Goal: Task Accomplishment & Management: Use online tool/utility

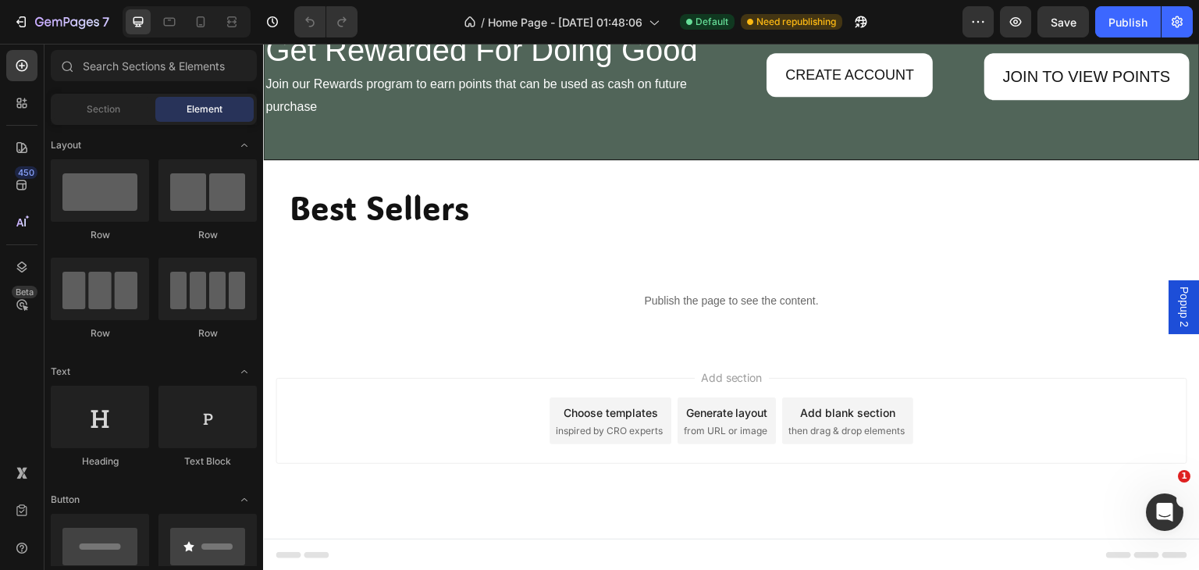
scroll to position [1913, 0]
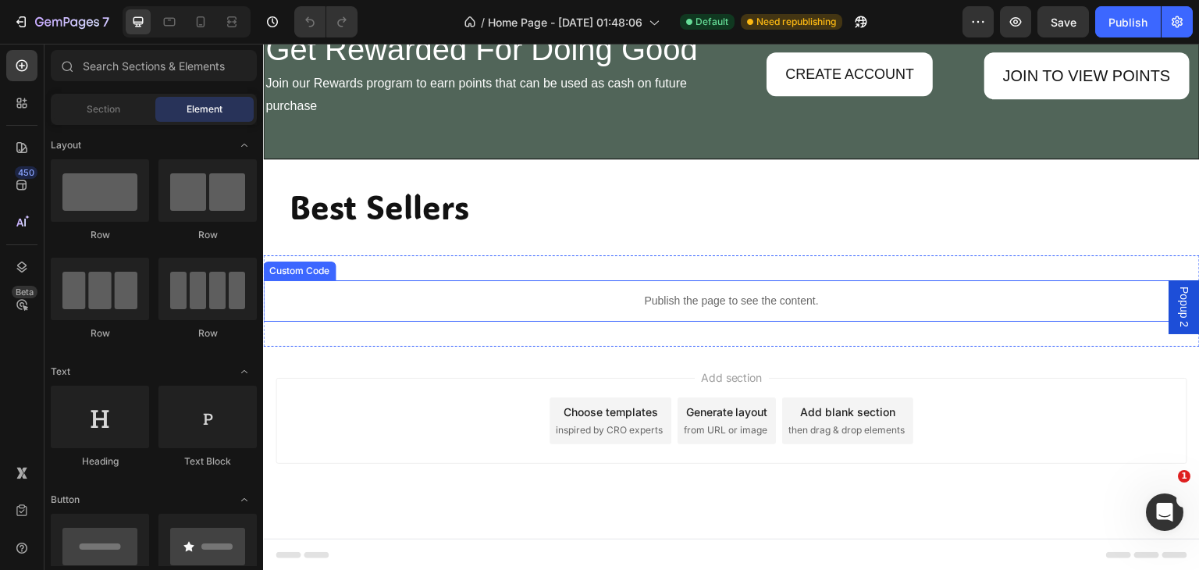
click at [657, 298] on p "Publish the page to see the content." at bounding box center [731, 301] width 936 height 16
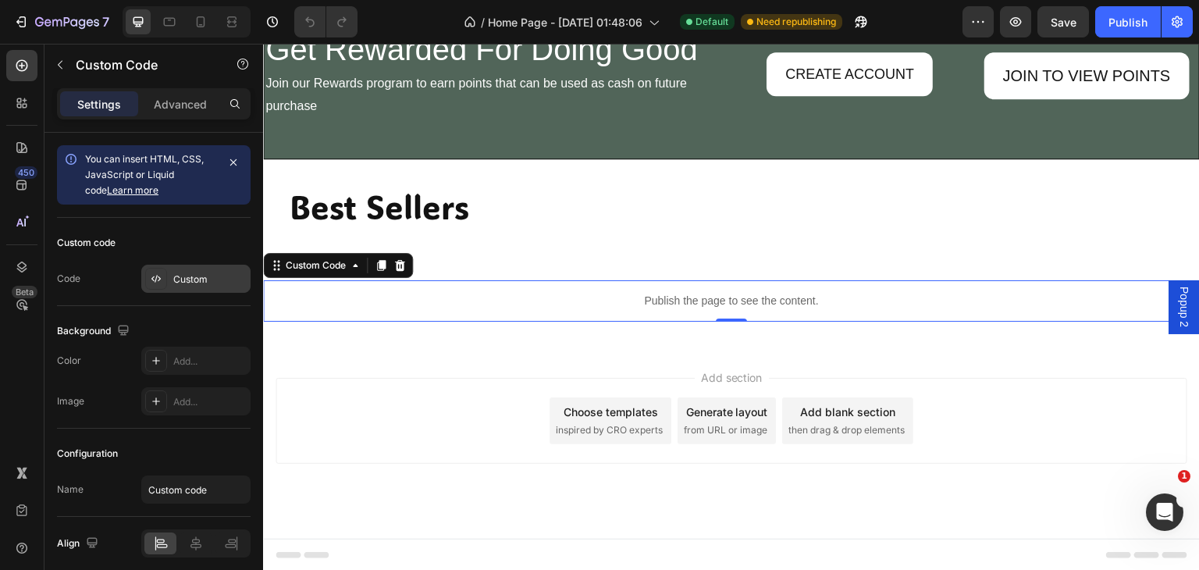
click at [190, 272] on div "Custom" at bounding box center [209, 279] width 73 height 14
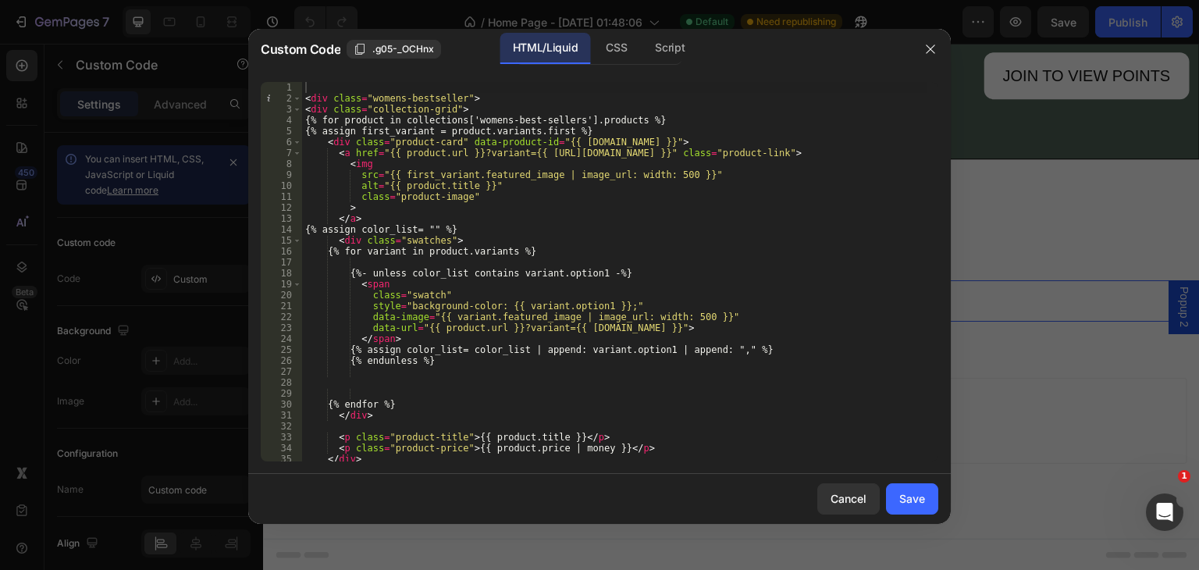
scroll to position [109, 0]
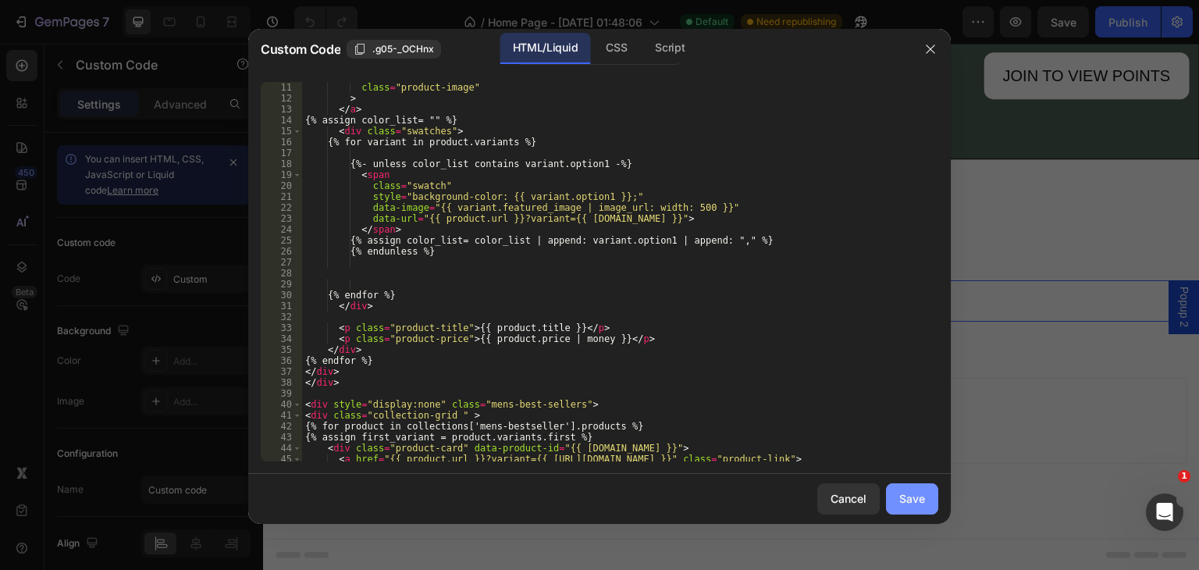
click at [910, 485] on button "Save" at bounding box center [912, 498] width 52 height 31
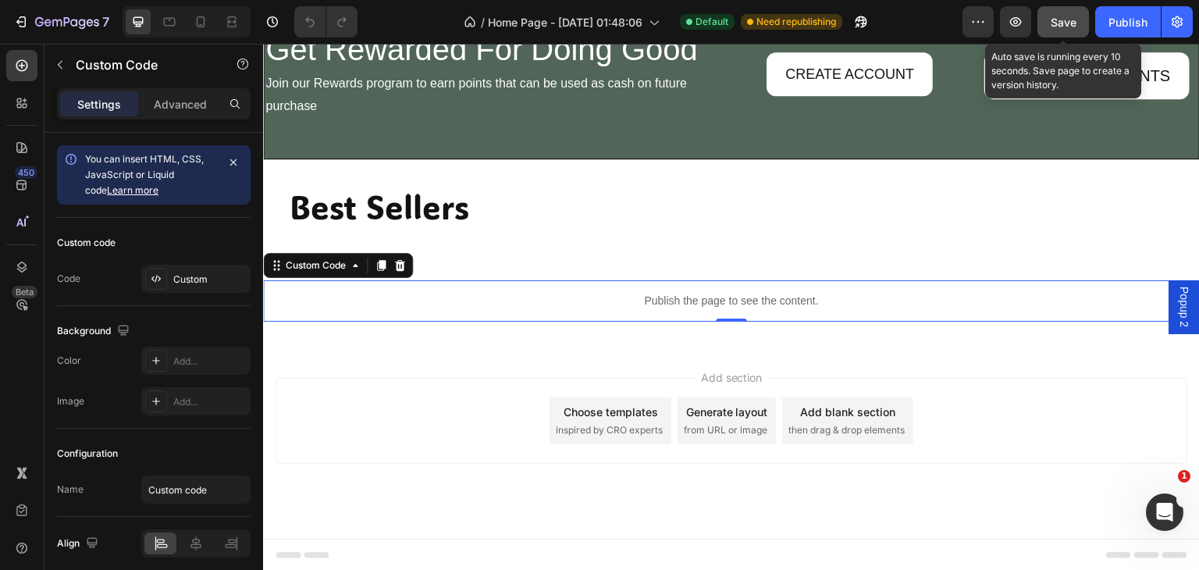
click at [1064, 19] on span "Save" at bounding box center [1063, 22] width 26 height 13
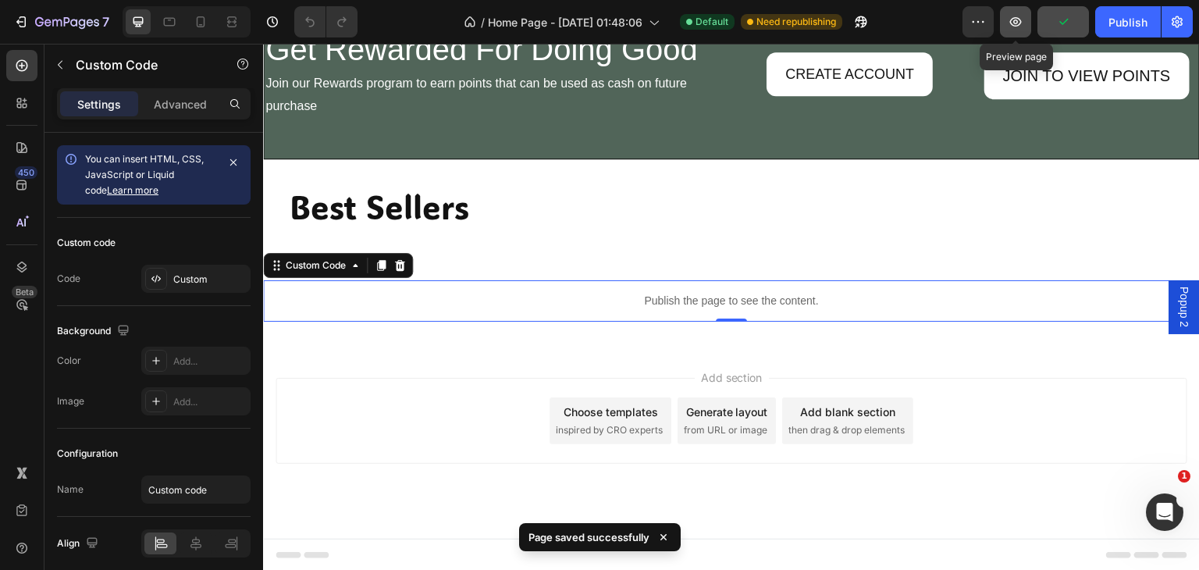
click at [1018, 13] on button "button" at bounding box center [1015, 21] width 31 height 31
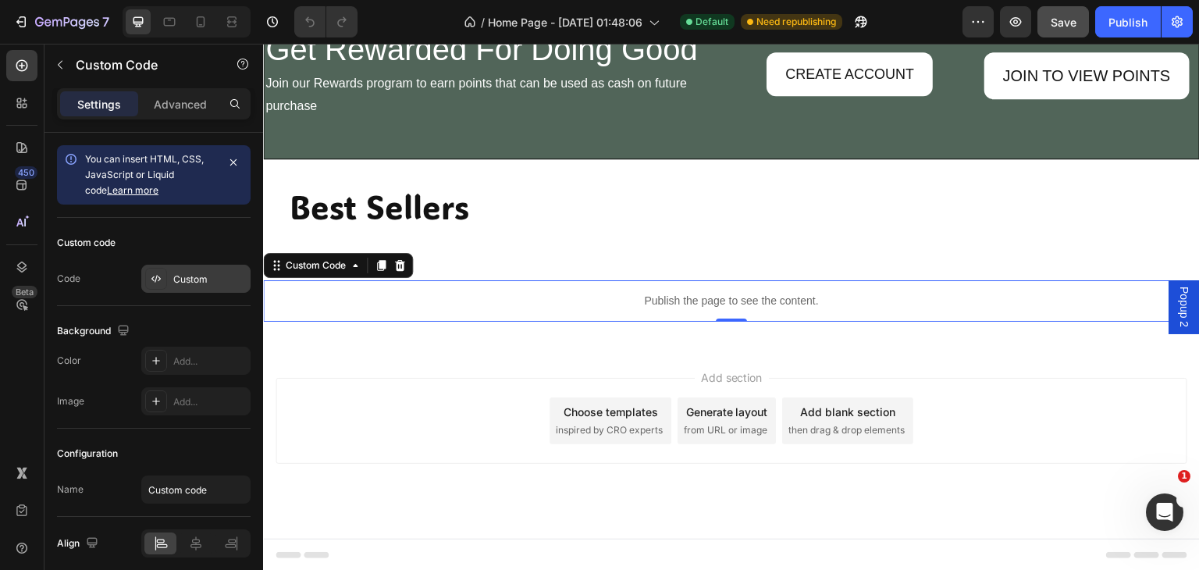
click at [183, 280] on div "Custom" at bounding box center [209, 279] width 73 height 14
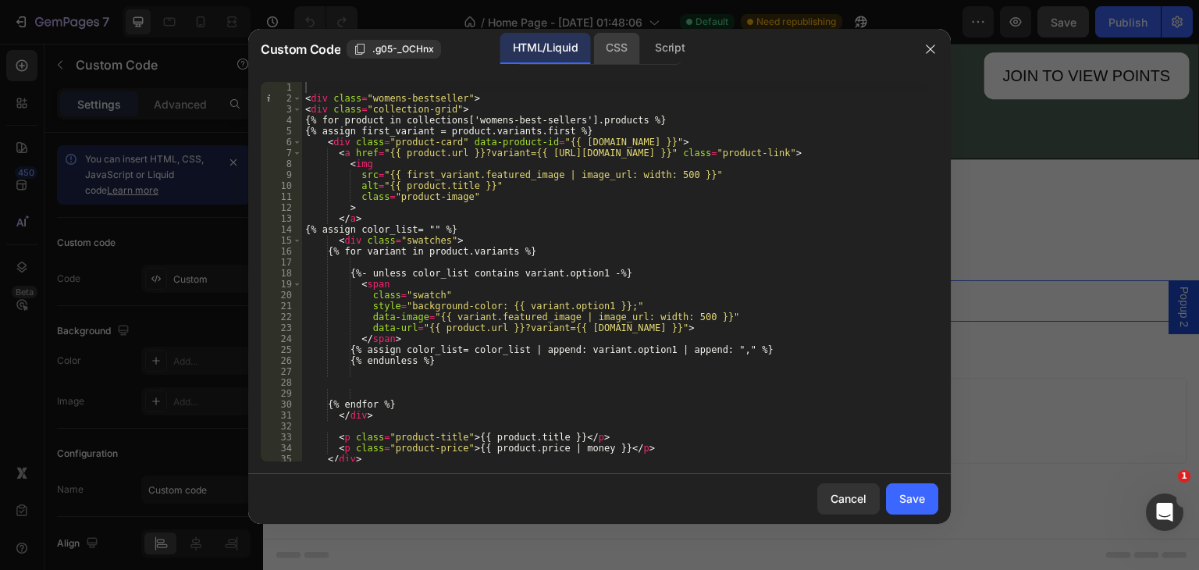
click at [609, 43] on div "CSS" at bounding box center [616, 48] width 46 height 31
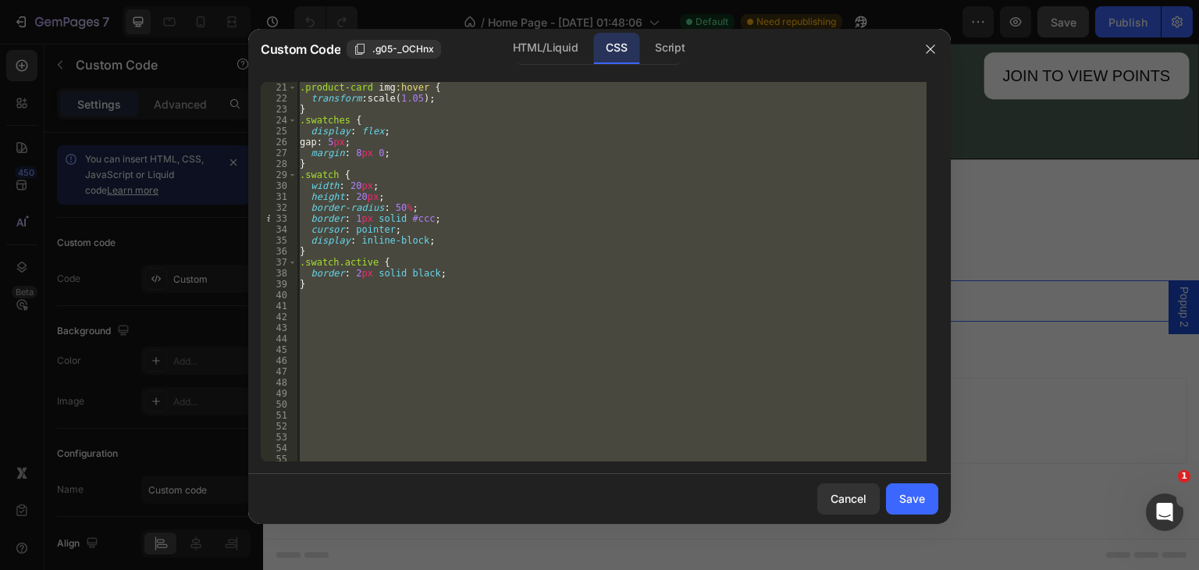
scroll to position [218, 0]
click at [505, 155] on div "} .product-card img :hover { transform : scale( 1.05 ) ; } .swatches { display …" at bounding box center [612, 271] width 630 height 379
type textarea "margin: 8px 0;"
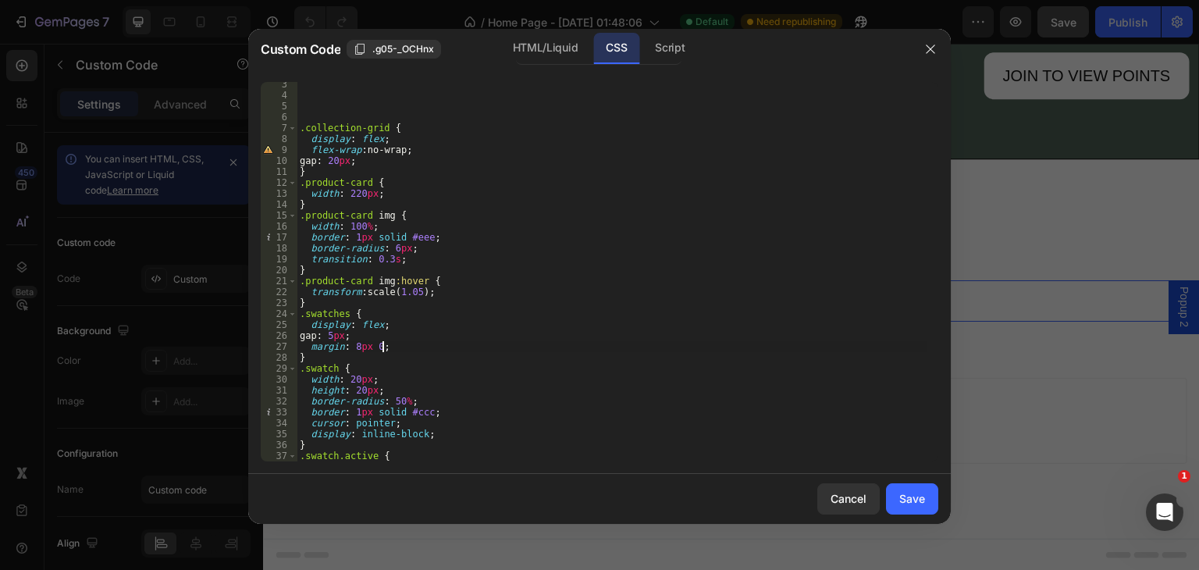
scroll to position [0, 0]
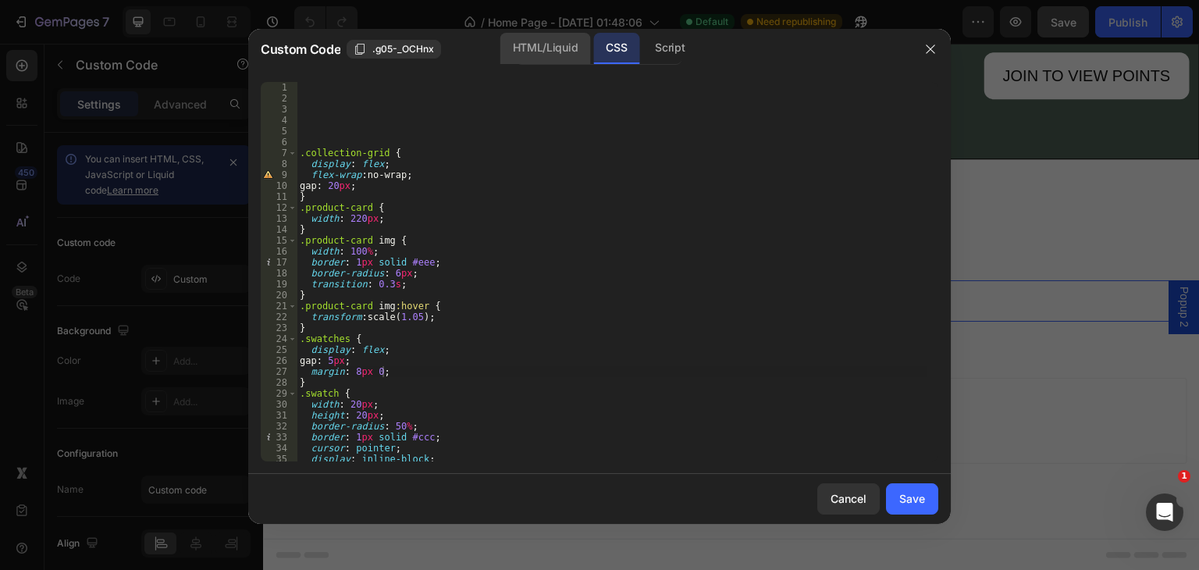
click at [537, 54] on div "HTML/Liquid" at bounding box center [545, 48] width 90 height 31
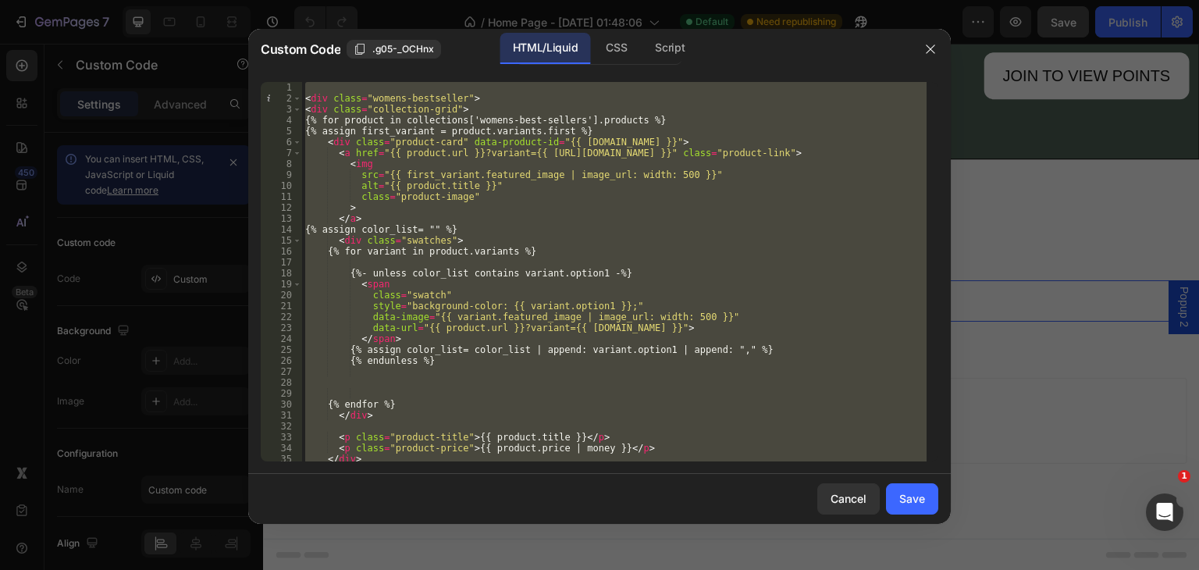
scroll to position [109, 0]
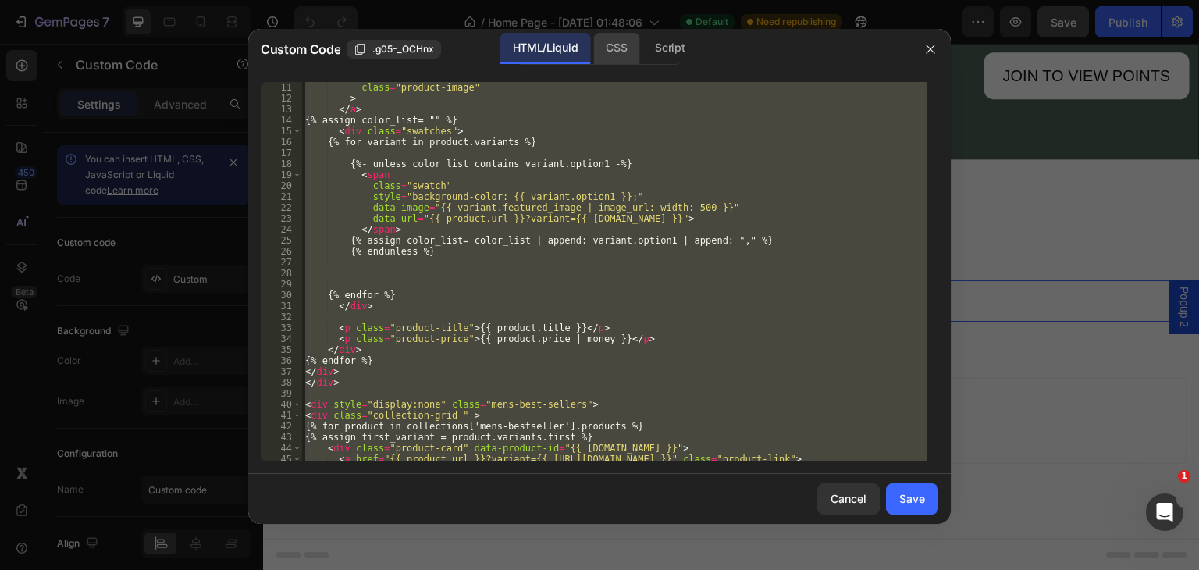
click at [619, 48] on div "CSS" at bounding box center [616, 48] width 46 height 31
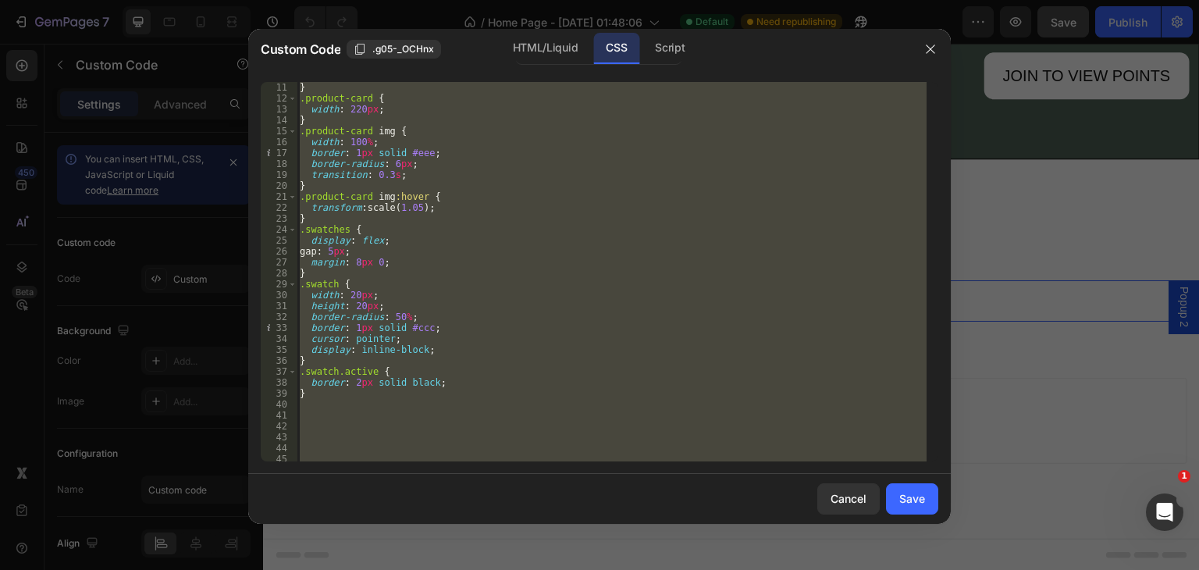
click at [347, 290] on div "gap : 20 px ; } .product-card { width : 220 px ; } .product-card img { width : …" at bounding box center [612, 271] width 630 height 379
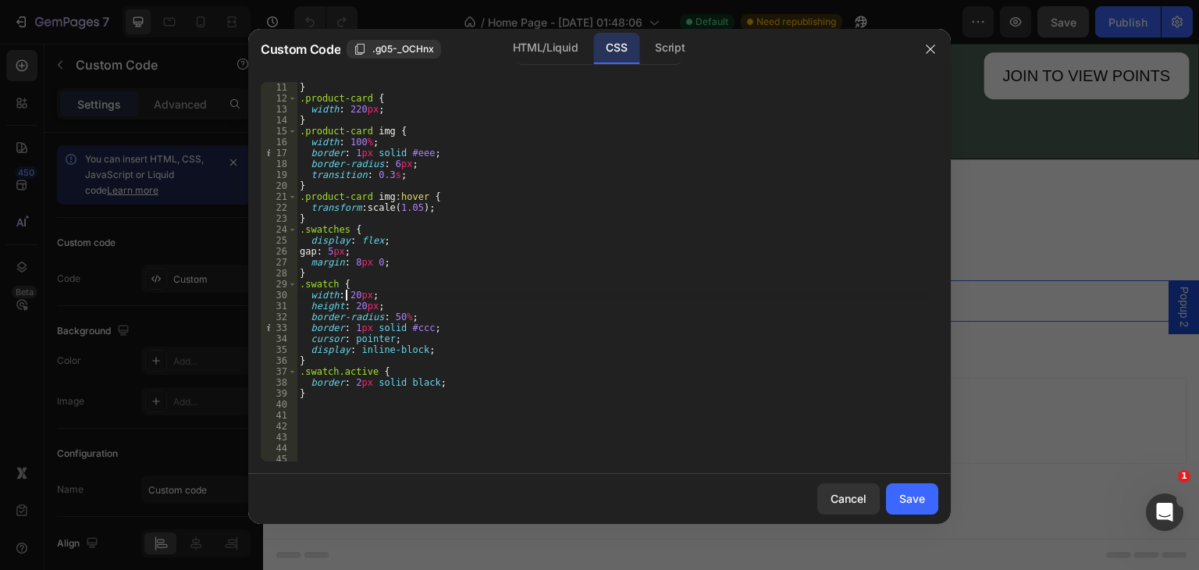
click at [350, 295] on div "gap : 20 px ; } .product-card { width : 220 px ; } .product-card img { width : …" at bounding box center [612, 271] width 630 height 401
click at [361, 306] on div "gap : 20 px ; } .product-card { width : 220 px ; } .product-card img { width : …" at bounding box center [612, 271] width 630 height 401
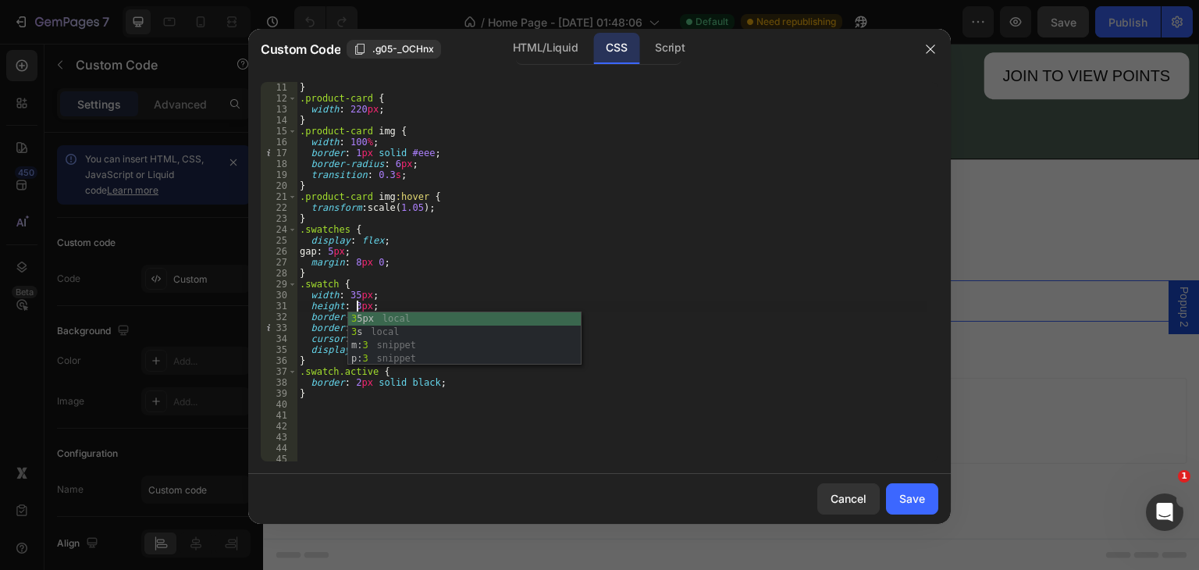
scroll to position [0, 5]
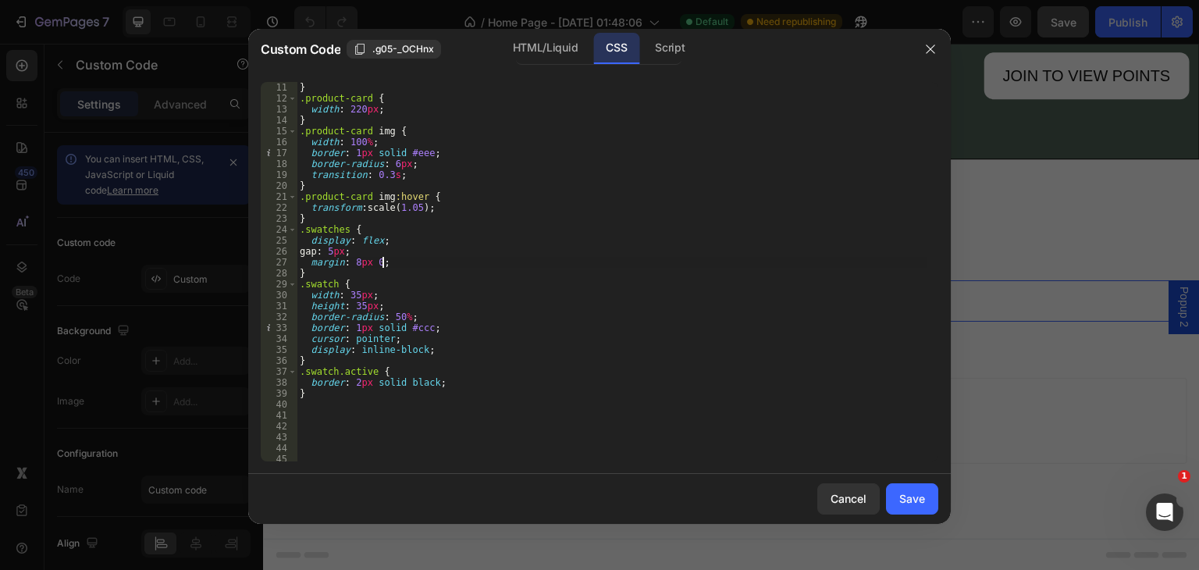
click at [499, 266] on div "gap : 20 px ; } .product-card { width : 220 px ; } .product-card img { width : …" at bounding box center [612, 271] width 630 height 401
click at [357, 327] on div "gap : 20 px ; } .product-card { width : 220 px ; } .product-card img { width : …" at bounding box center [612, 271] width 630 height 401
click at [357, 331] on div "gap : 20 px ; } .product-card { width : 220 px ; } .product-card img { width : …" at bounding box center [612, 271] width 630 height 401
click at [435, 272] on div "gap : 20 px ; } .product-card { width : 220 px ; } .product-card img { width : …" at bounding box center [612, 271] width 630 height 401
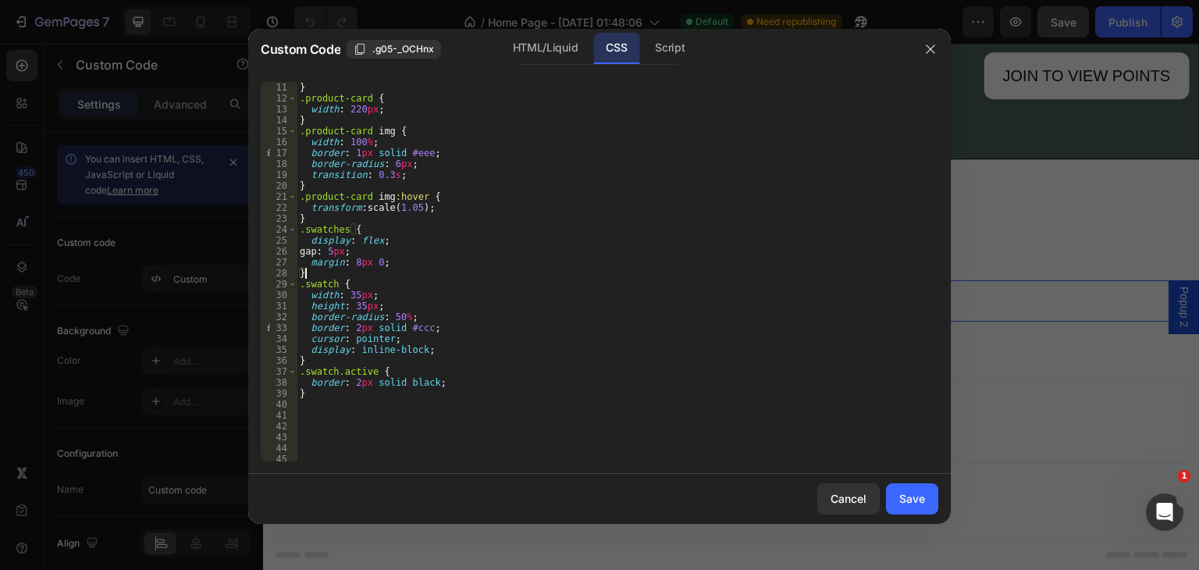
scroll to position [0, 0]
click at [435, 329] on div "gap : 20 px ; } .product-card { width : 220 px ; } .product-card img { width : …" at bounding box center [612, 271] width 630 height 401
type textarea "b"
click at [340, 381] on div "gap : 20 px ; } .product-card { width : 220 px ; } .product-card img { width : …" at bounding box center [612, 271] width 630 height 401
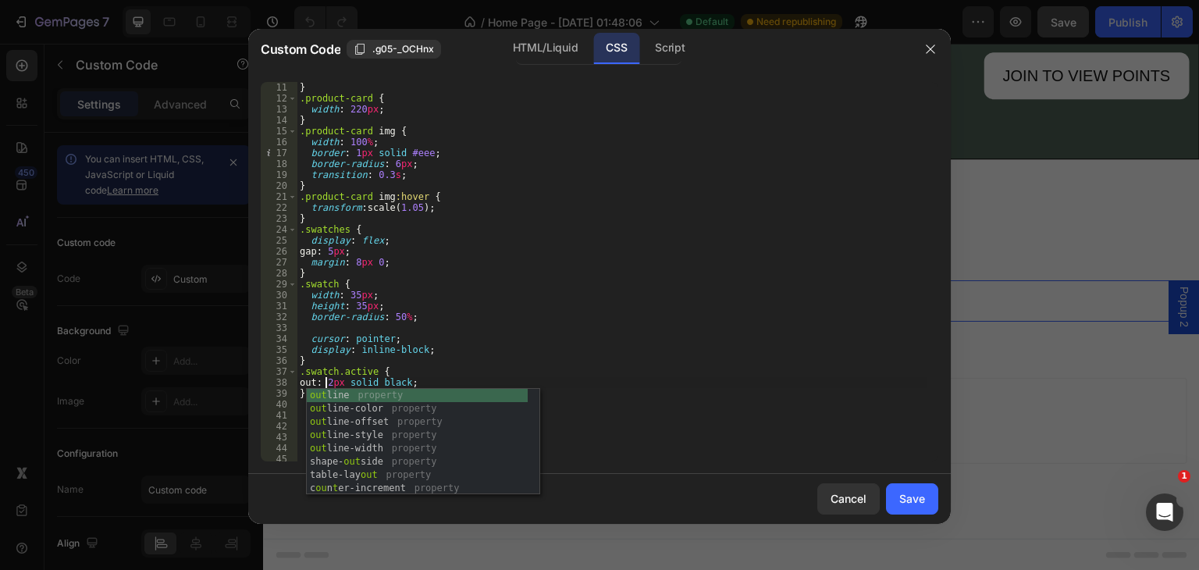
scroll to position [0, 3]
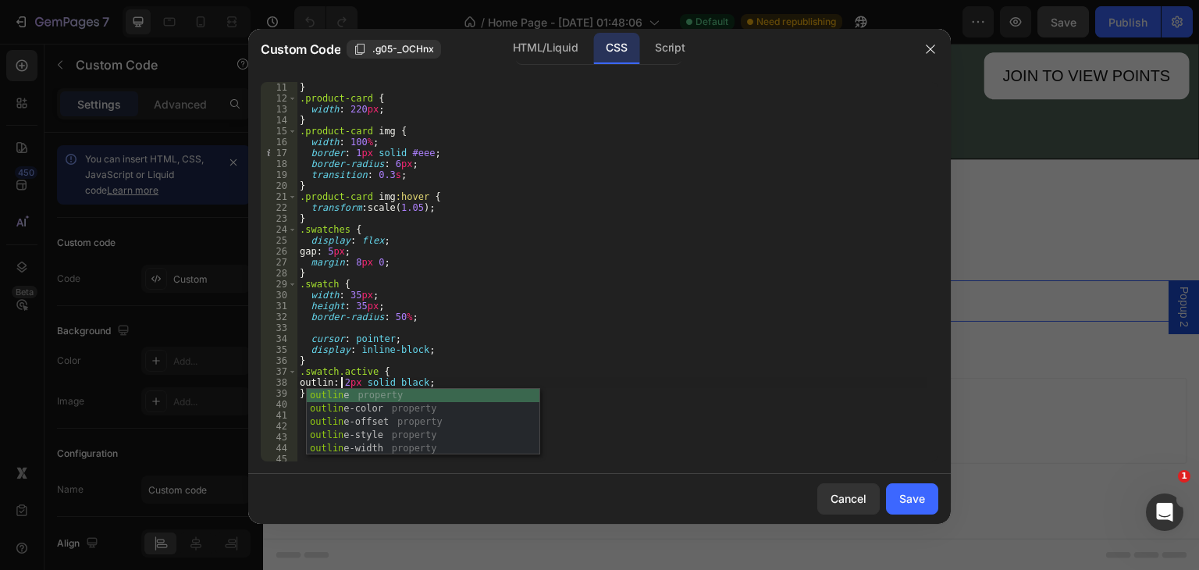
type textarea "outline: 2px solid black;"
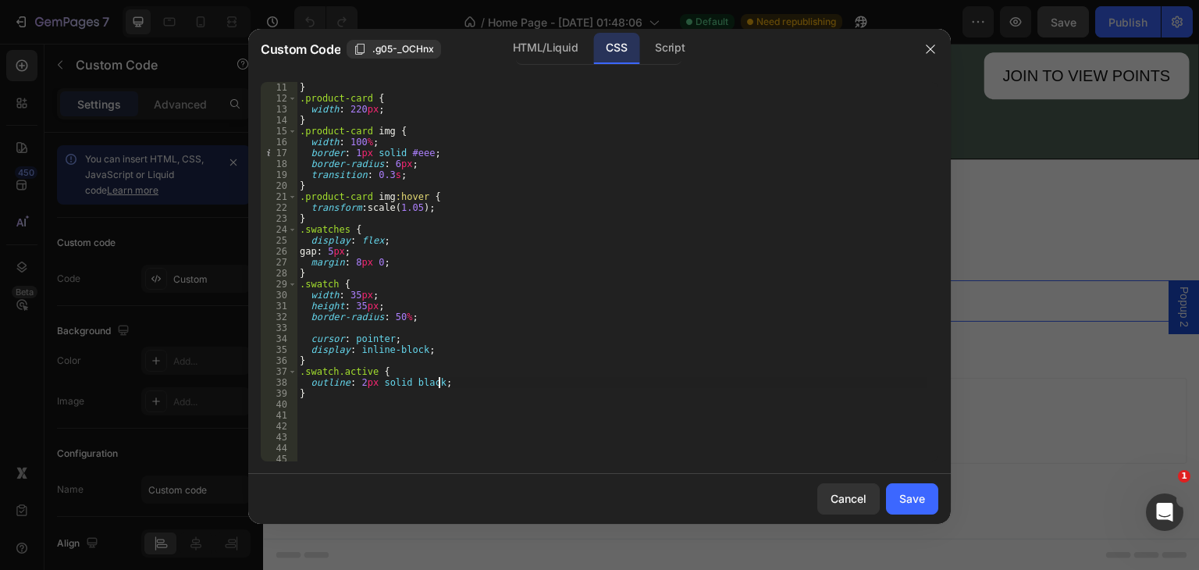
click at [453, 381] on div "gap : 20 px ; } .product-card { width : 220 px ; } .product-card img { width : …" at bounding box center [612, 271] width 630 height 401
type textarea "outline-offset: 6px"
click at [549, 53] on div "HTML/Liquid" at bounding box center [545, 48] width 90 height 31
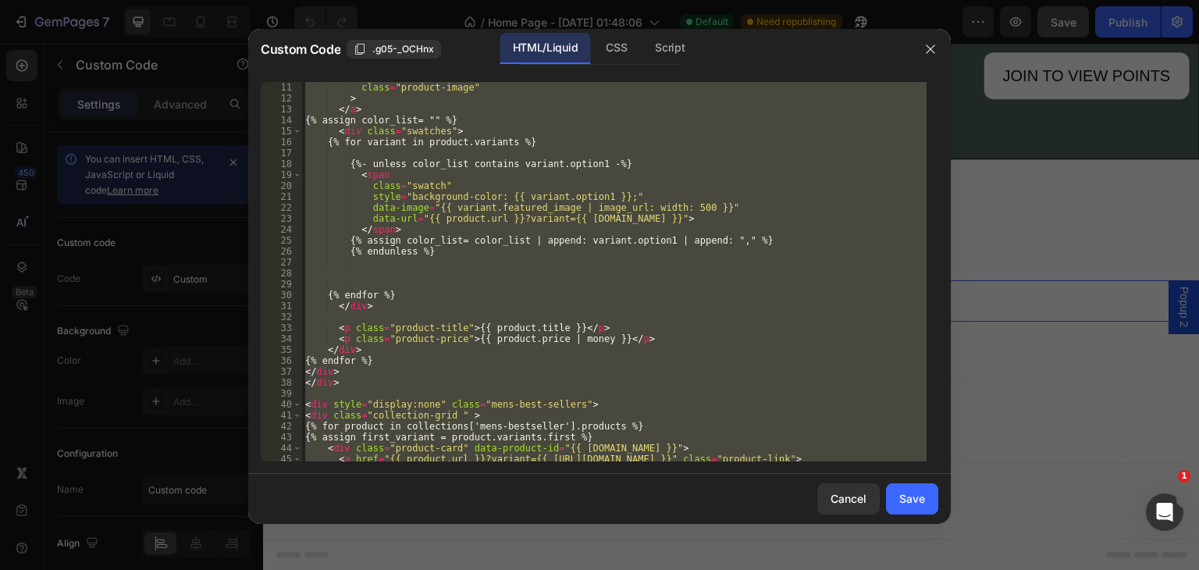
scroll to position [0, 0]
click at [362, 180] on div "alt = "{{ product.title }}" class = "product-image" > </ a > {% assign color_li…" at bounding box center [614, 271] width 624 height 379
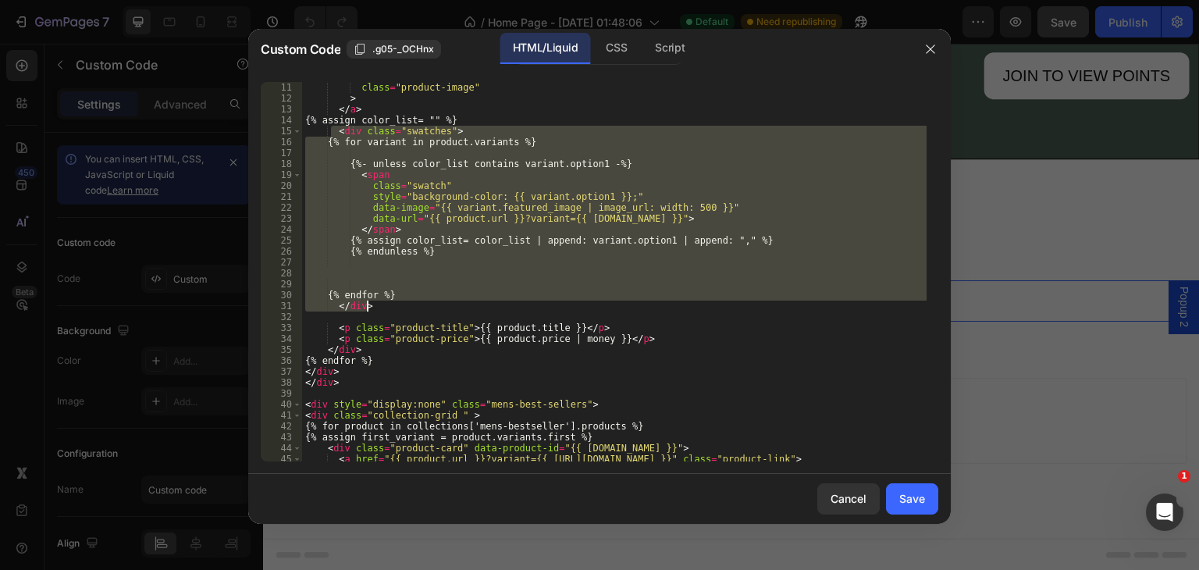
drag, startPoint x: 332, startPoint y: 126, endPoint x: 386, endPoint y: 308, distance: 190.6
click at [386, 308] on div "alt = "{{ product.title }}" class = "product-image" > </ a > {% assign color_li…" at bounding box center [614, 271] width 624 height 401
type textarea "{% endfor %} </div>"
click at [532, 268] on div "alt = "{{ product.title }}" class = "product-image" > </ a > {% assign color_li…" at bounding box center [614, 271] width 624 height 379
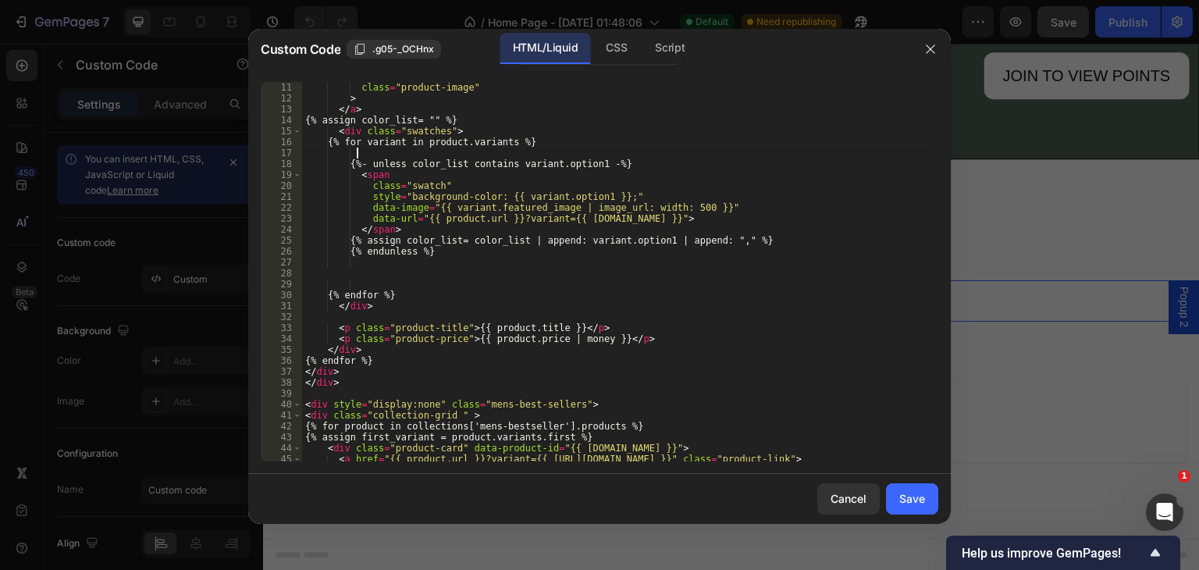
click at [384, 152] on div "alt = "{{ product.title }}" class = "product-image" > </ a > {% assign color_li…" at bounding box center [614, 271] width 624 height 401
drag, startPoint x: 587, startPoint y: 196, endPoint x: 587, endPoint y: 207, distance: 10.9
click at [587, 198] on div "alt = "{{ product.title }}" class = "product-image" > </ a > {% assign color_li…" at bounding box center [614, 271] width 624 height 401
click at [602, 190] on div "alt = "{{ product.title }}" class = "product-image" > </ a > {% assign color_li…" at bounding box center [614, 271] width 624 height 401
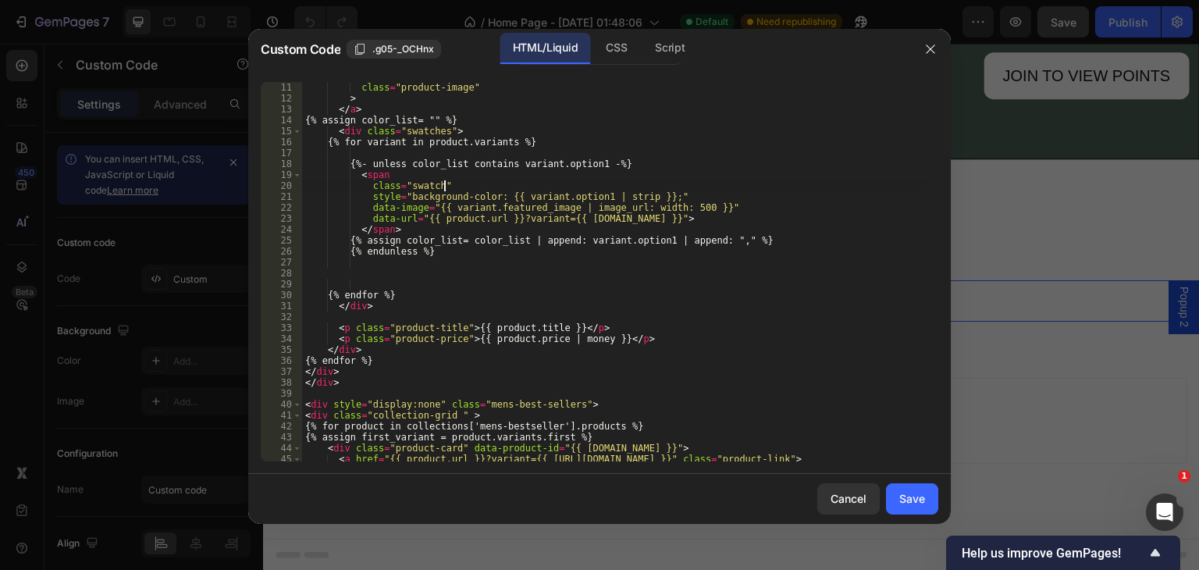
scroll to position [0, 10]
click at [601, 193] on div "alt = "{{ product.title }}" class = "product-image" > </ a > {% assign color_li…" at bounding box center [614, 271] width 624 height 401
click at [604, 199] on div "alt = "{{ product.title }}" class = "product-image" > </ a > {% assign color_li…" at bounding box center [614, 271] width 624 height 401
click at [506, 198] on div "alt = "{{ product.title }}" class = "product-image" > </ a > {% assign color_li…" at bounding box center [614, 271] width 624 height 401
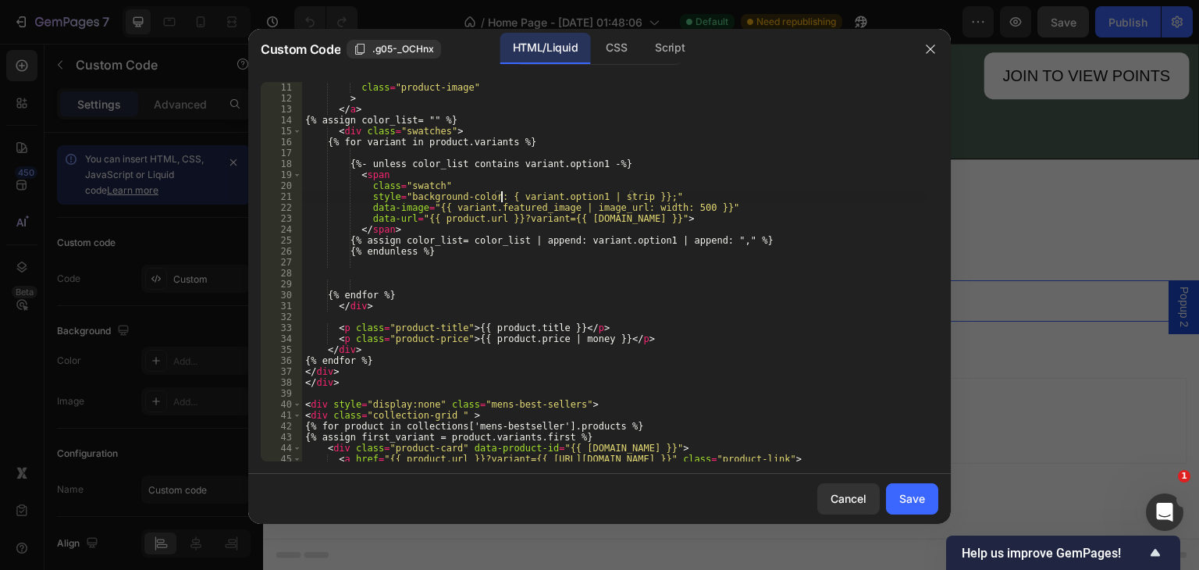
scroll to position [0, 16]
click at [632, 196] on div "alt = "{{ product.title }}" class = "product-image" > </ a > {% assign color_li…" at bounding box center [614, 271] width 624 height 401
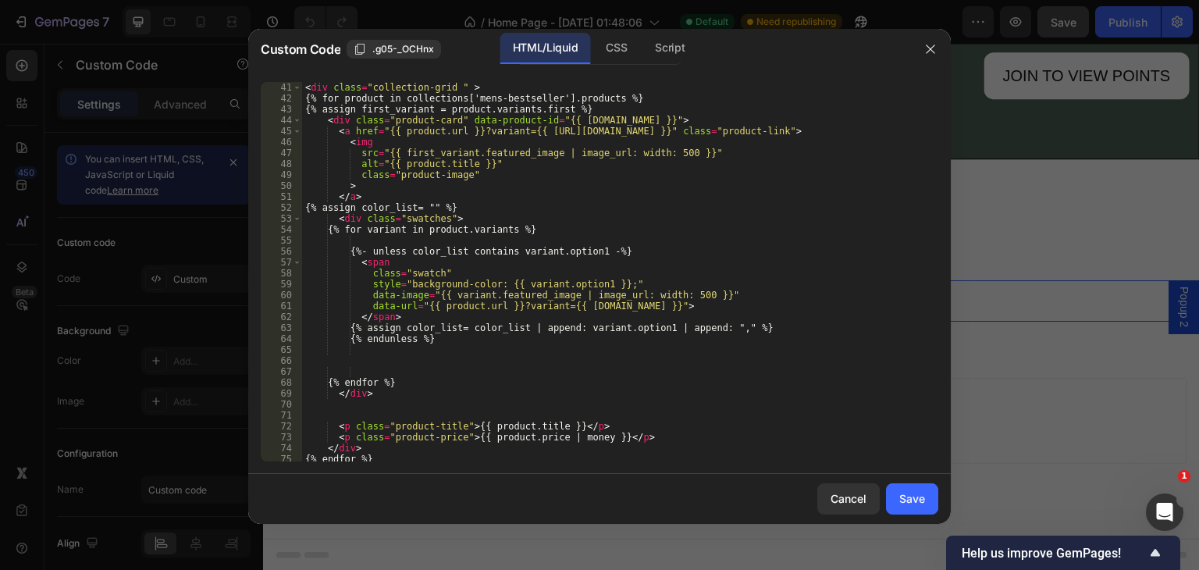
scroll to position [437, 0]
click at [587, 284] on div "< div style = "display:none" class = "mens-best-sellers" > < div class = "colle…" at bounding box center [614, 271] width 624 height 401
click at [504, 282] on div "< div style = "display:none" class = "mens-best-sellers" > < div class = "colle…" at bounding box center [614, 271] width 624 height 401
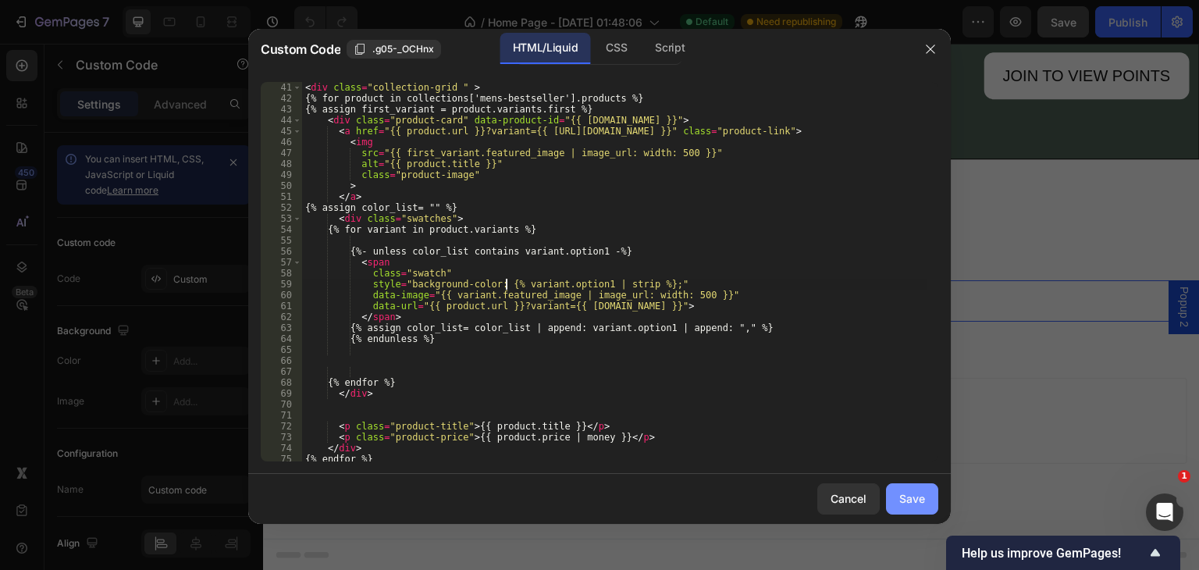
type textarea "style="background-color: {% variant.option1 | strip %};""
click at [899, 497] on div "Save" at bounding box center [912, 498] width 26 height 16
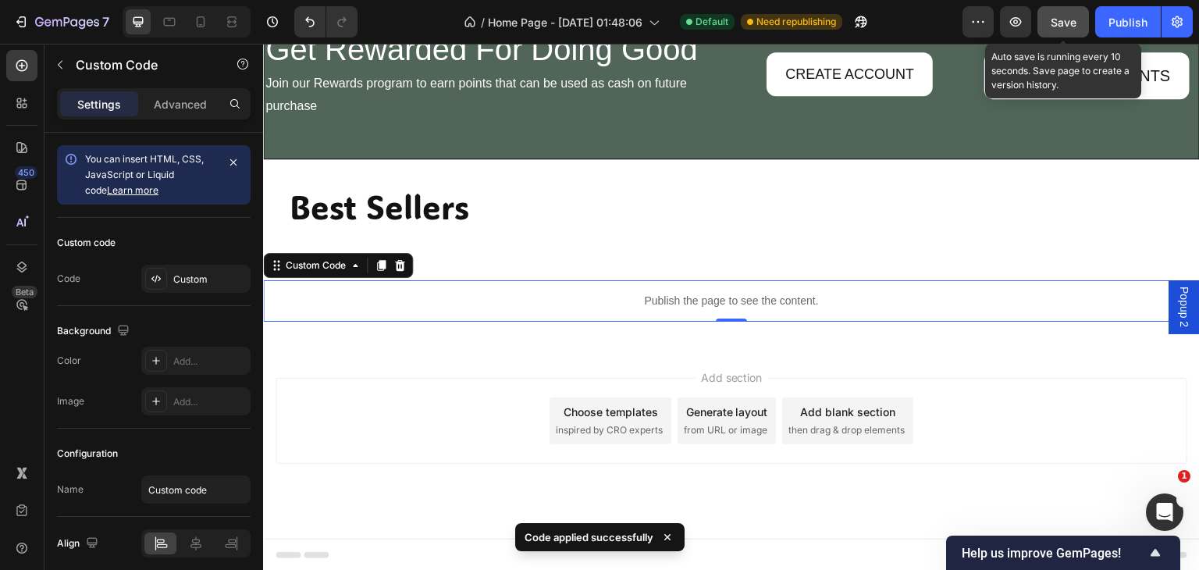
click at [1047, 23] on button "Save" at bounding box center [1063, 21] width 52 height 31
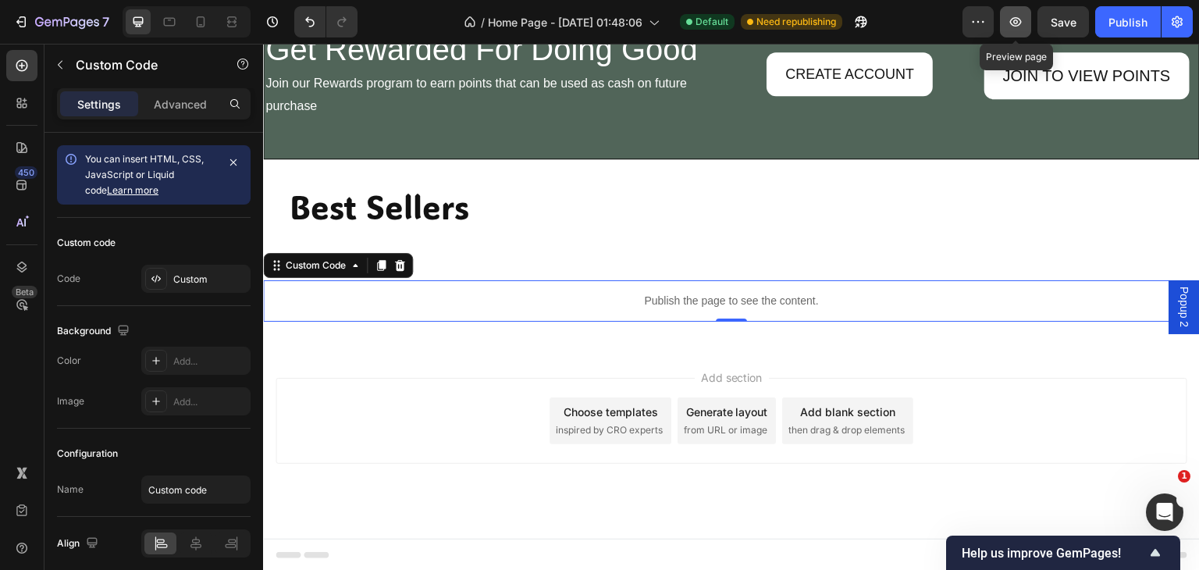
click at [1011, 19] on icon "button" at bounding box center [1015, 22] width 16 height 16
drag, startPoint x: 426, startPoint y: 301, endPoint x: 414, endPoint y: 320, distance: 22.1
click at [426, 301] on p "Publish the page to see the content." at bounding box center [731, 301] width 936 height 16
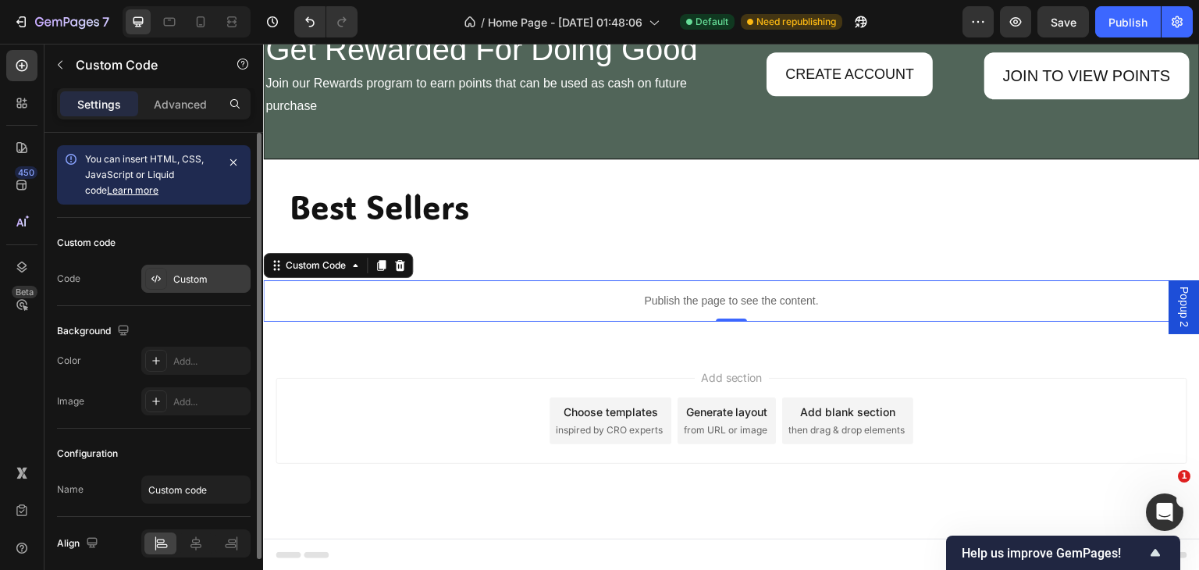
click at [176, 273] on div "Custom" at bounding box center [209, 279] width 73 height 14
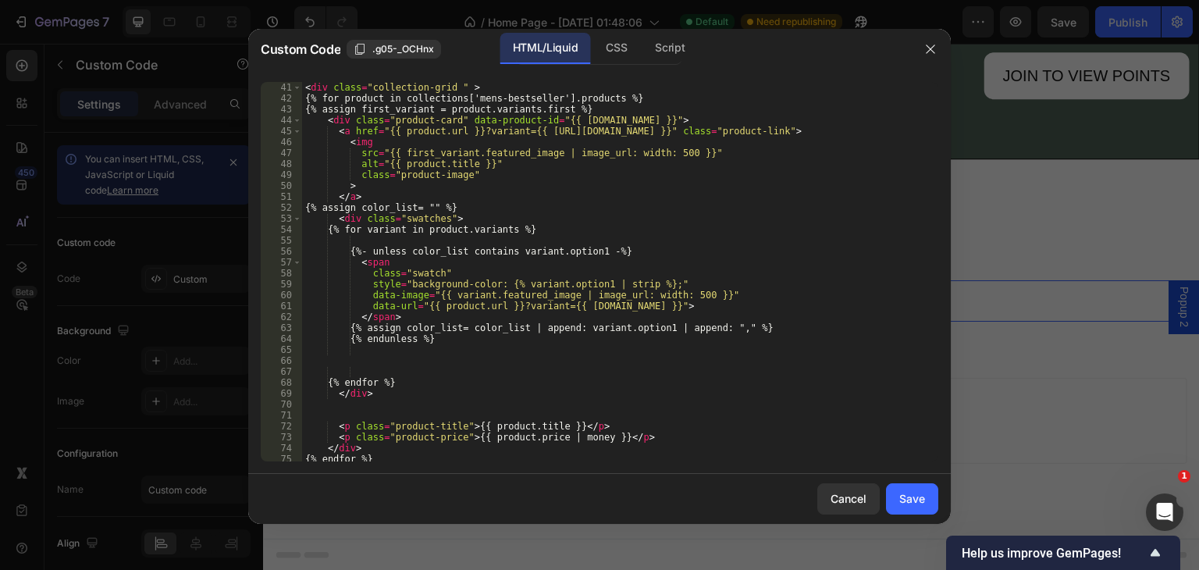
scroll to position [437, 0]
click at [627, 281] on div "< div style = "display:none" class = "mens-best-sellers" > < div class = "colle…" at bounding box center [614, 271] width 624 height 401
click at [503, 285] on div "< div style = "display:none" class = "mens-best-sellers" > < div class = "colle…" at bounding box center [614, 271] width 624 height 401
type textarea "style="background-color: {{ variant.option1 }};""
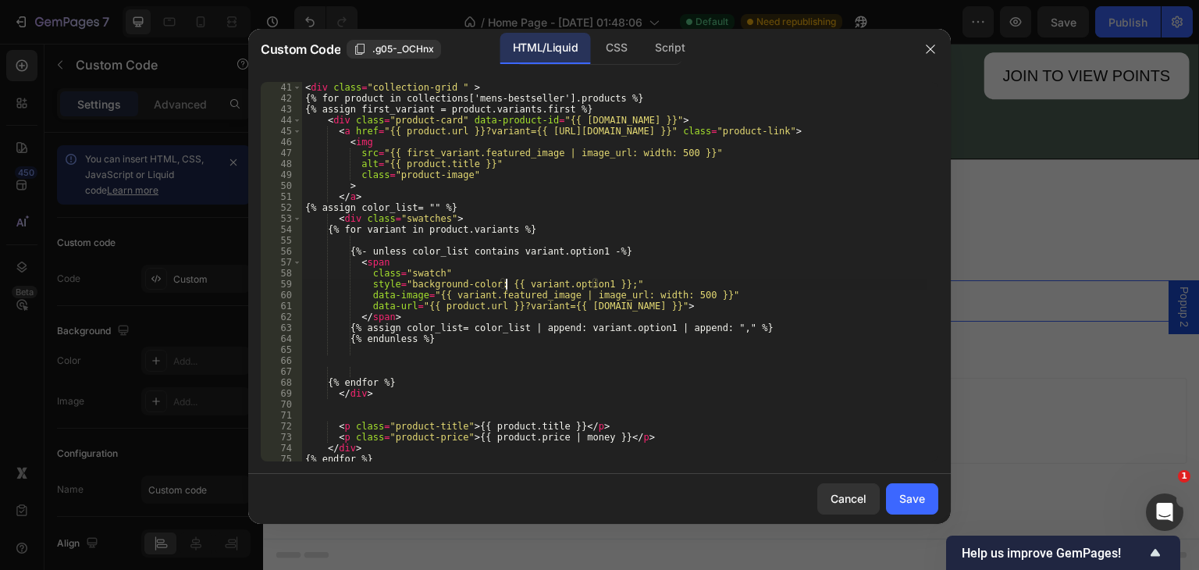
scroll to position [437, 0]
click at [362, 238] on div "< div style = "display:none" class = "mens-best-sellers" > < div class = "colle…" at bounding box center [614, 271] width 624 height 401
click at [589, 283] on div "< div style = "display:none" class = "mens-best-sellers" > < div class = "colle…" at bounding box center [614, 271] width 624 height 401
click at [564, 294] on div "colorco d e local" at bounding box center [624, 310] width 233 height 40
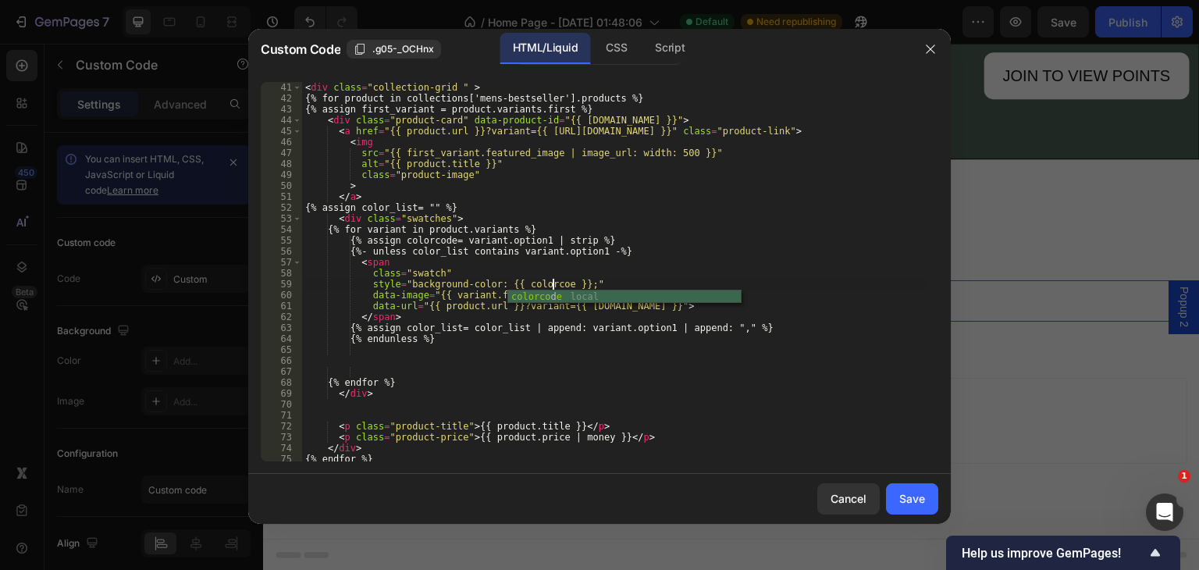
type textarea "style="background-color: {{ colorcode }};""
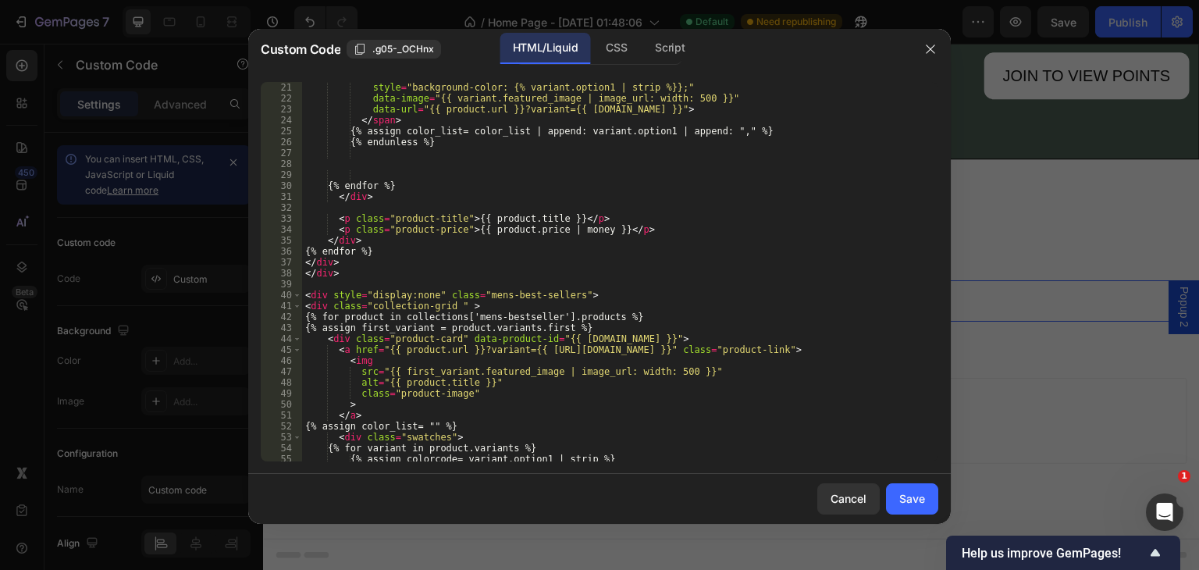
scroll to position [0, 0]
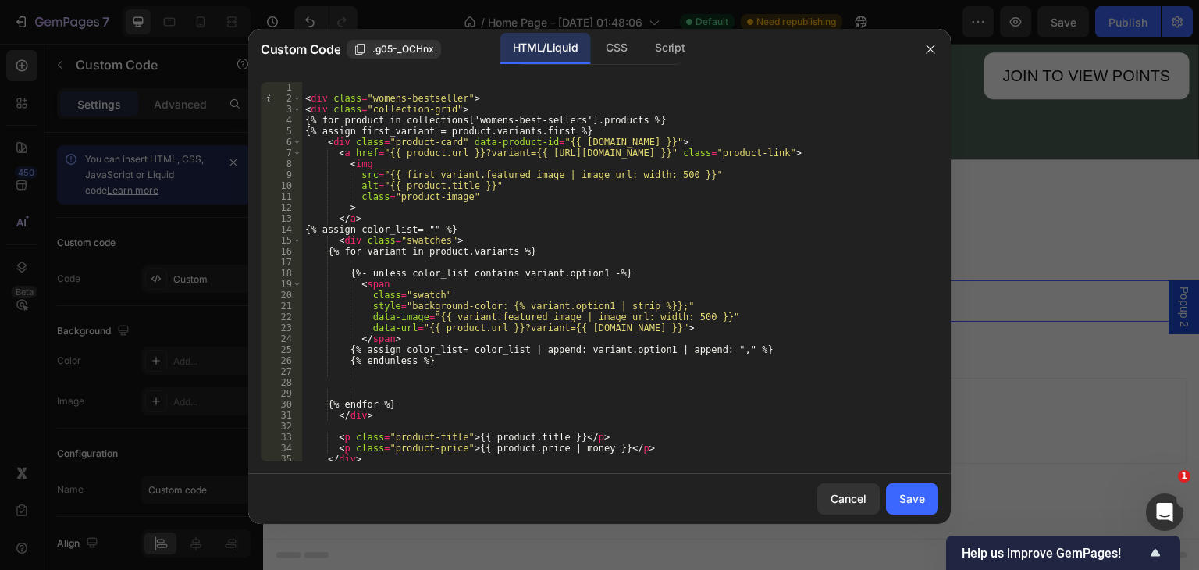
click at [376, 262] on div "< div class = "womens-bestseller" > < div class = "collection-grid" > {% for pr…" at bounding box center [614, 282] width 624 height 401
paste textarea "</div>"
type textarea "</div>"
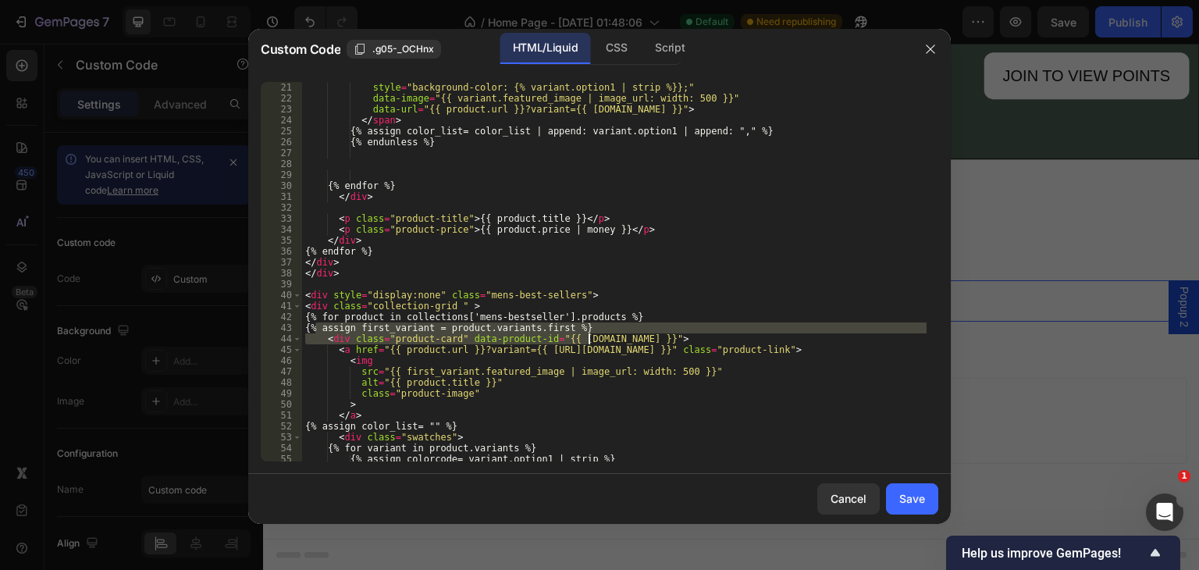
drag, startPoint x: 317, startPoint y: 322, endPoint x: 659, endPoint y: 325, distance: 341.8
click at [588, 336] on div "class = "swatch" style = "background-color: {% variant.option1 | strip %}};" da…" at bounding box center [614, 271] width 624 height 401
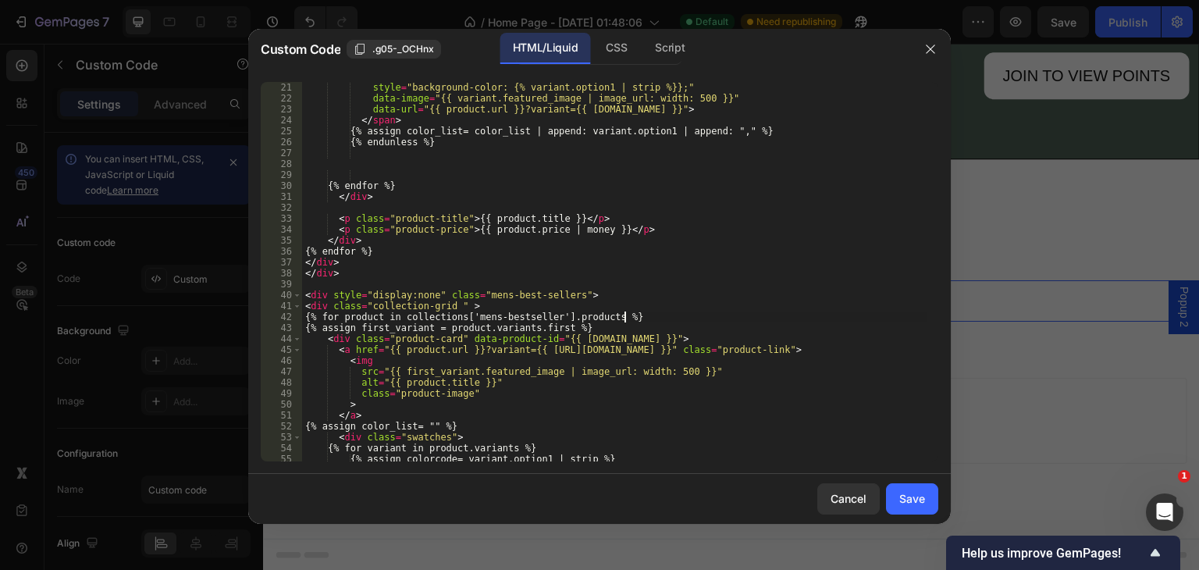
click at [680, 321] on div "class = "swatch" style = "background-color: {% variant.option1 | strip %}};" da…" at bounding box center [614, 271] width 624 height 401
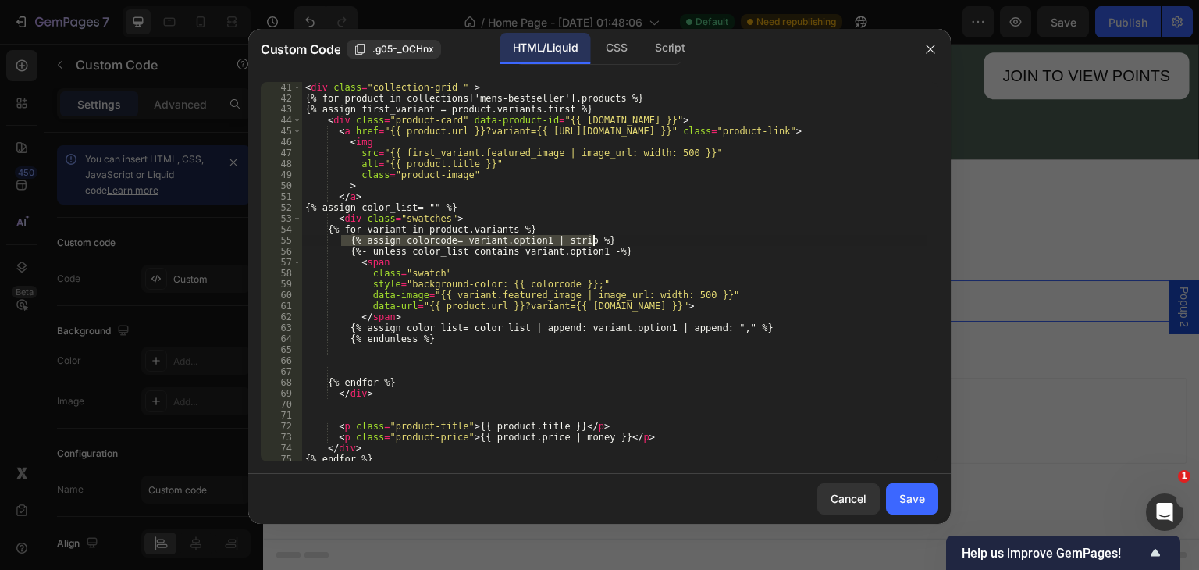
drag, startPoint x: 343, startPoint y: 238, endPoint x: 610, endPoint y: 236, distance: 266.9
click at [610, 236] on div "< div style = "display:none" class = "mens-best-sellers" > < div class = "colle…" at bounding box center [614, 271] width 624 height 401
type textarea "{% assign colorcode= variant.option1 | strip %}"
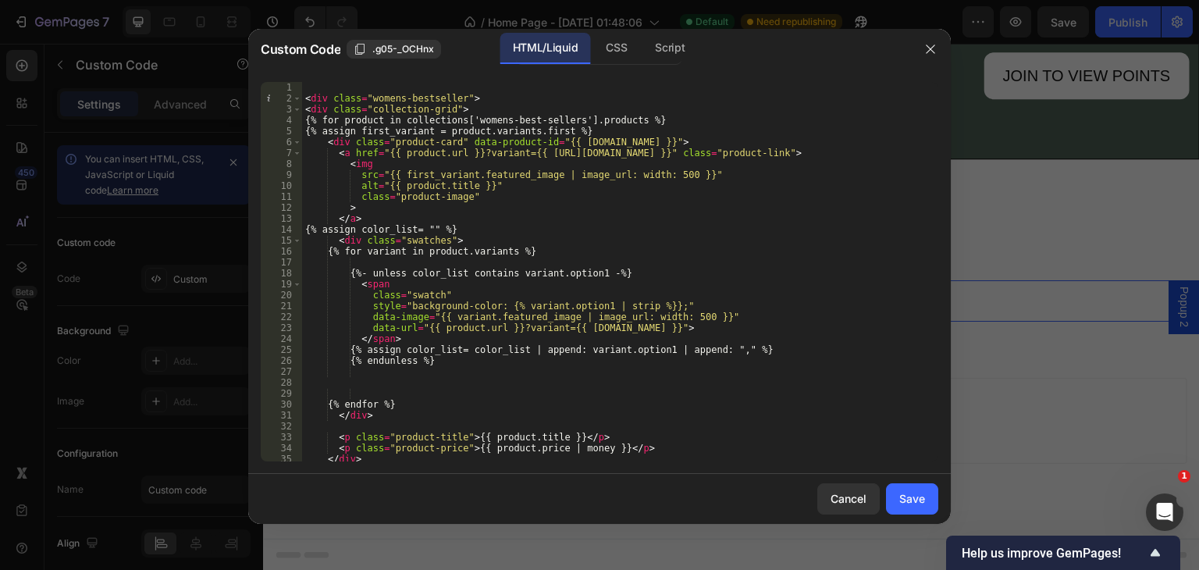
scroll to position [109, 0]
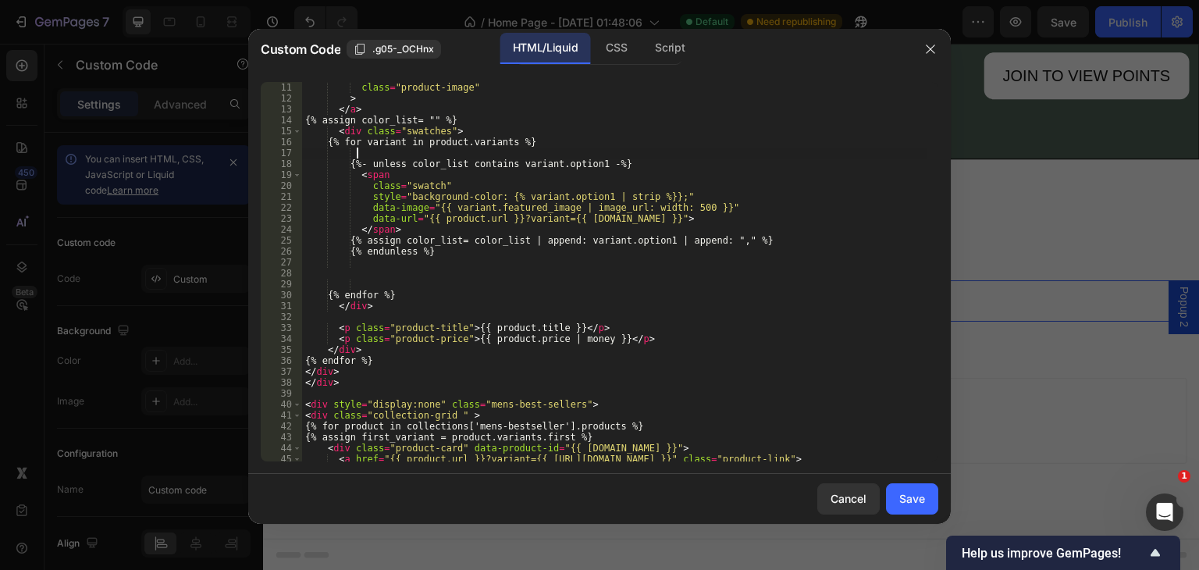
click at [380, 151] on div "alt = "{{ product.title }}" class = "product-image" > </ a > {% assign color_li…" at bounding box center [614, 271] width 624 height 401
click at [584, 135] on div "alt = "{{ product.title }}" class = "product-image" > </ a > {% assign color_li…" at bounding box center [614, 271] width 624 height 401
click at [359, 151] on div "alt = "{{ product.title }}" class = "product-image" > </ a > {% assign color_li…" at bounding box center [614, 271] width 624 height 401
type textarea "v"
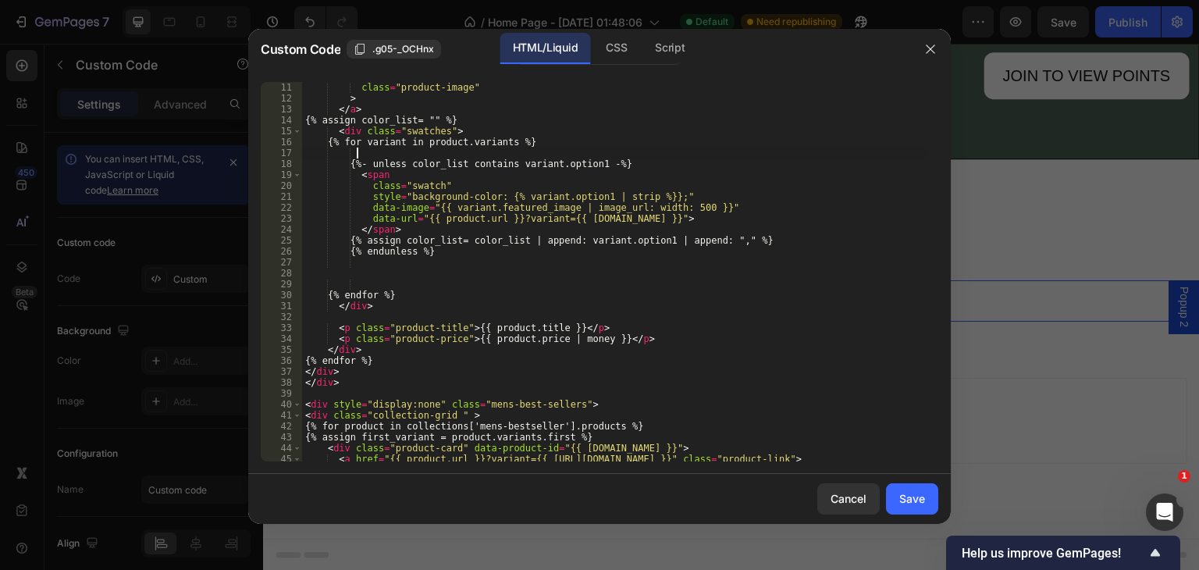
paste textarea "{% assign colorcode= variant.option1 | strip %}"
click at [638, 196] on div "alt = "{{ product.title }}" class = "product-image" > </ a > {% assign color_li…" at bounding box center [614, 271] width 624 height 401
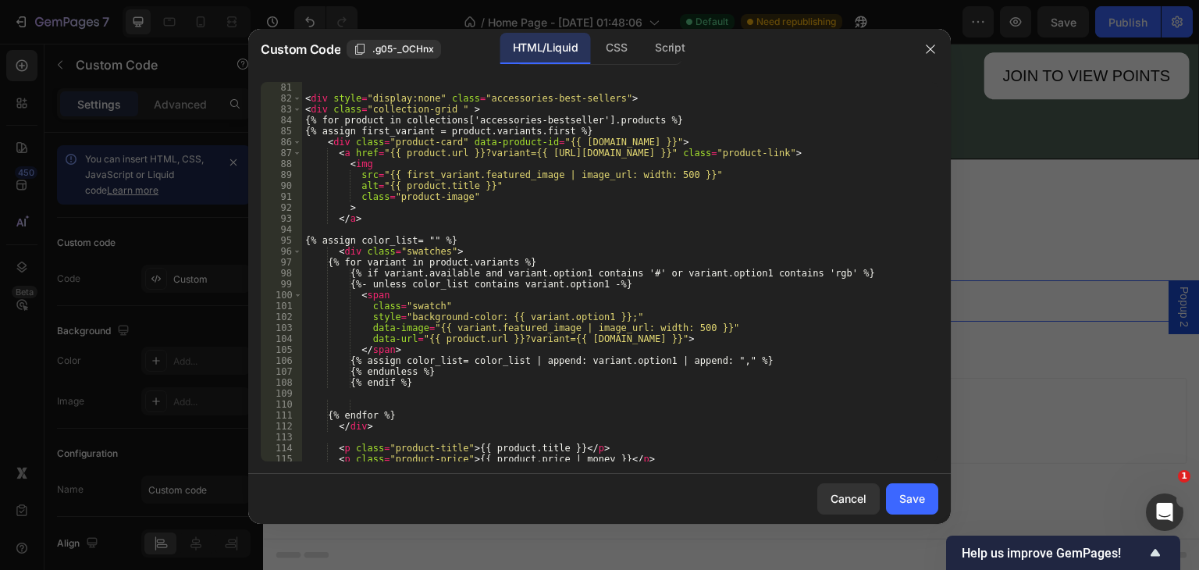
scroll to position [943, 0]
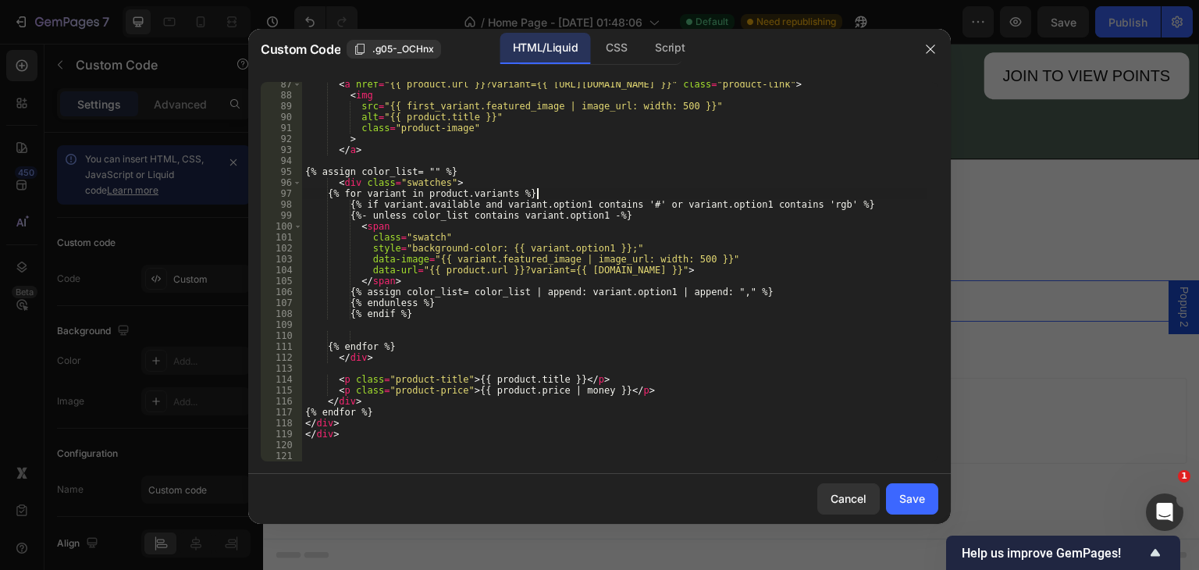
click at [546, 190] on div "< a href = "{{ product.url }}?variant={{ [URL][DOMAIN_NAME] }}" class = "produc…" at bounding box center [614, 279] width 624 height 401
type textarea "{% for variant in product.variants %}"
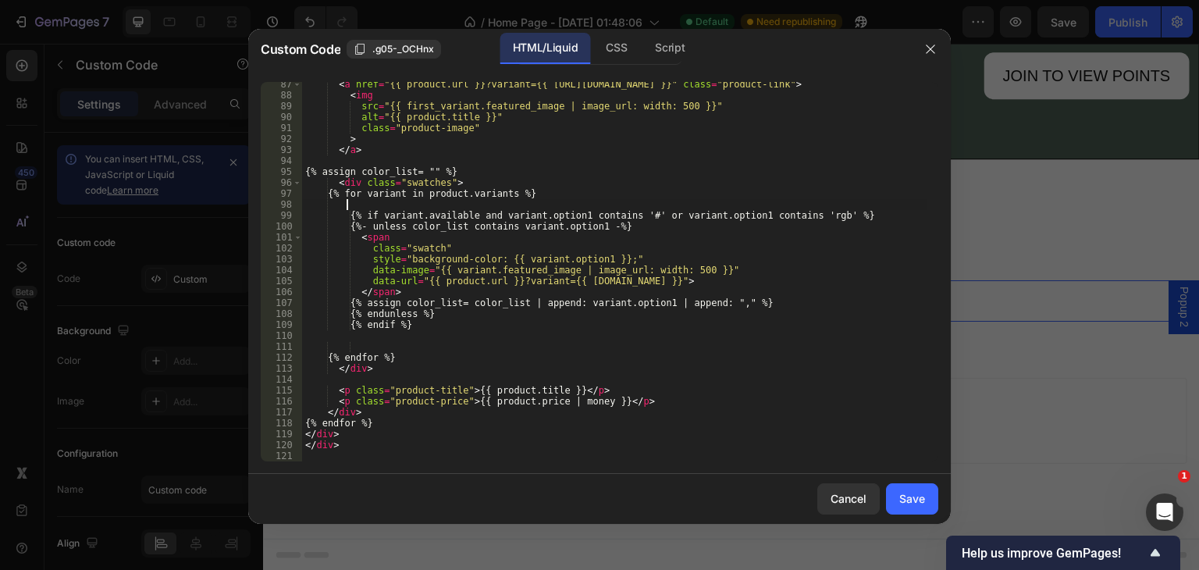
click at [852, 218] on div "< a href = "{{ product.url }}?variant={{ [URL][DOMAIN_NAME] }}" class = "produc…" at bounding box center [614, 279] width 624 height 401
type textarea "{% if variant.available and variant.option1 contains '#' or variant.option1 con…"
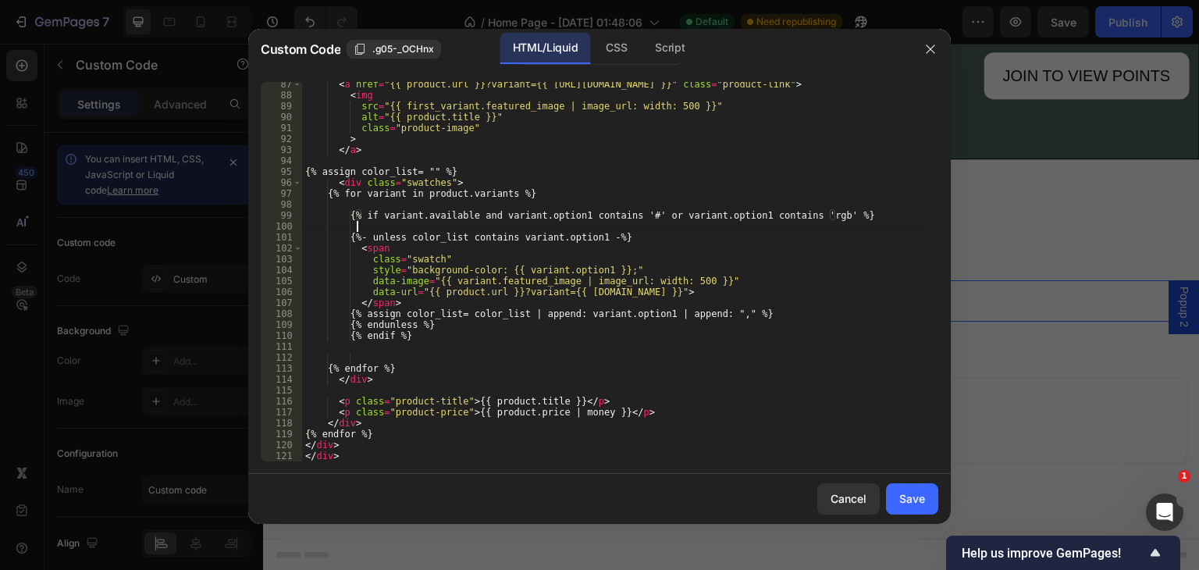
scroll to position [0, 3]
paste textarea "{% assign colorcode= variant.option1 | strip %}"
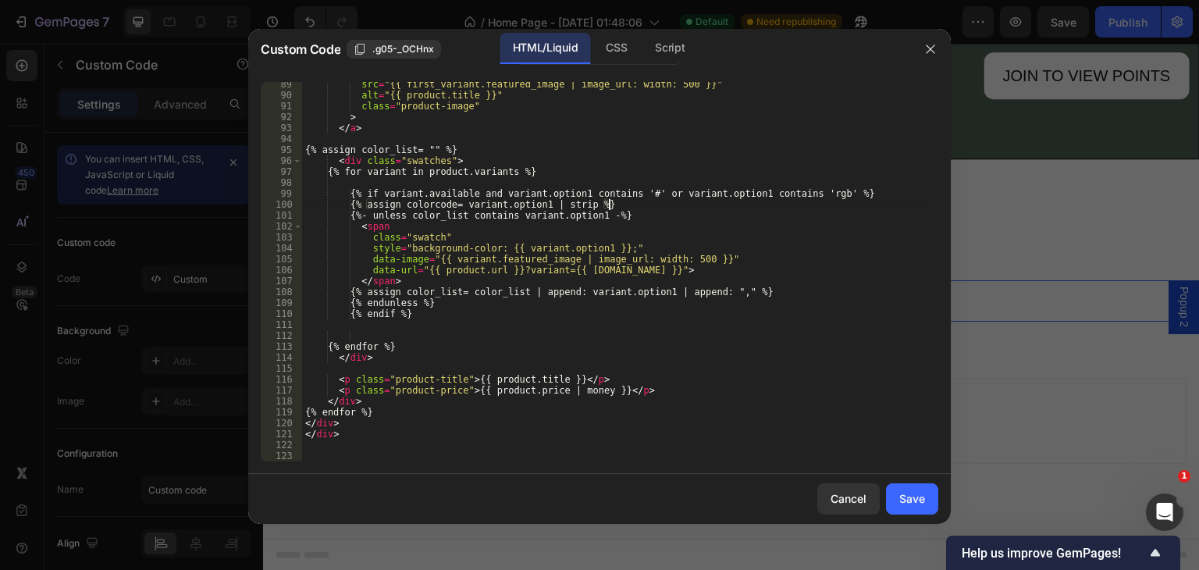
click at [590, 247] on div "src = "{{ first_variant.featured_image | image_url: width: 500 }}" alt = "{{ pr…" at bounding box center [614, 279] width 624 height 401
click at [538, 311] on div "src = "{{ first_variant.featured_image | image_url: width: 500 }}" alt = "{{ pr…" at bounding box center [614, 279] width 624 height 401
click at [577, 252] on div "src = "{{ first_variant.featured_image | image_url: width: 500 }}" alt = "{{ pr…" at bounding box center [614, 279] width 624 height 401
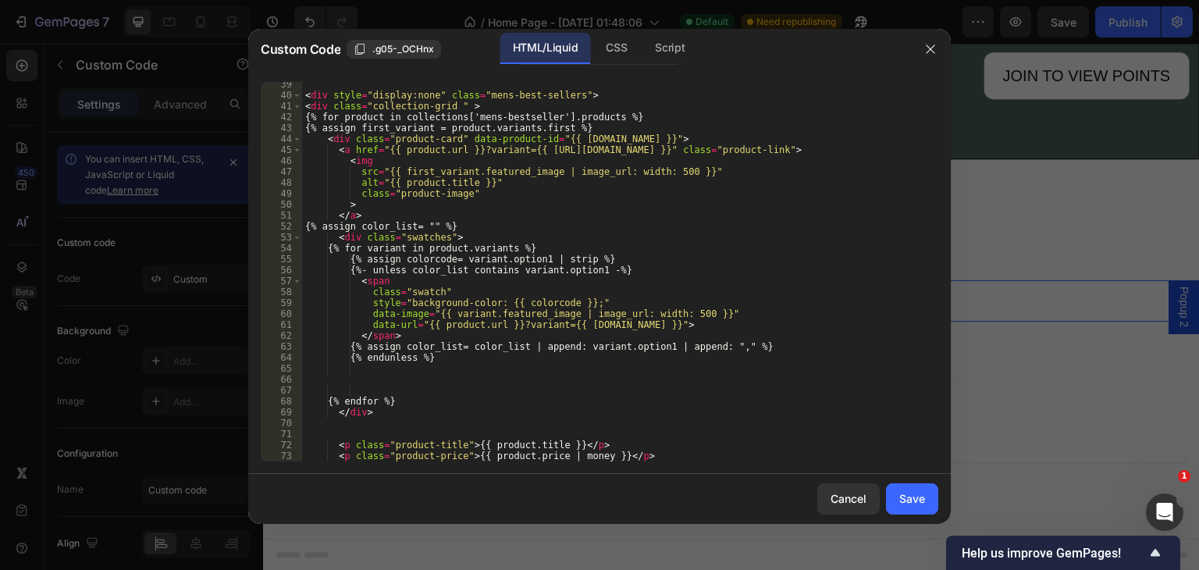
scroll to position [964, 0]
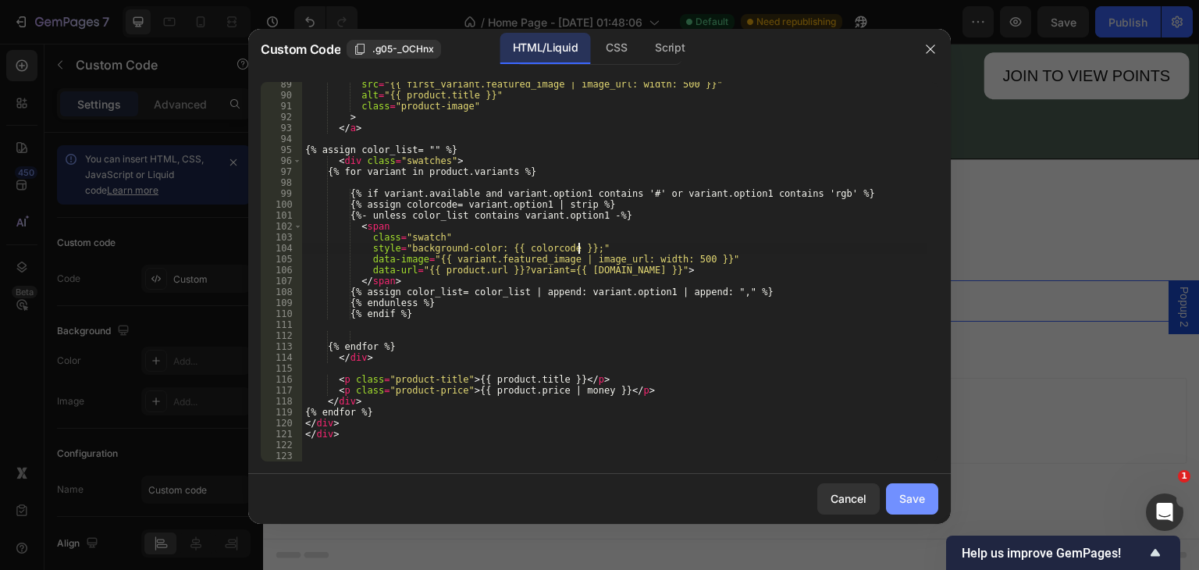
type textarea "style="background-color: {{ colorcode }};""
click at [907, 492] on div "Save" at bounding box center [912, 498] width 26 height 16
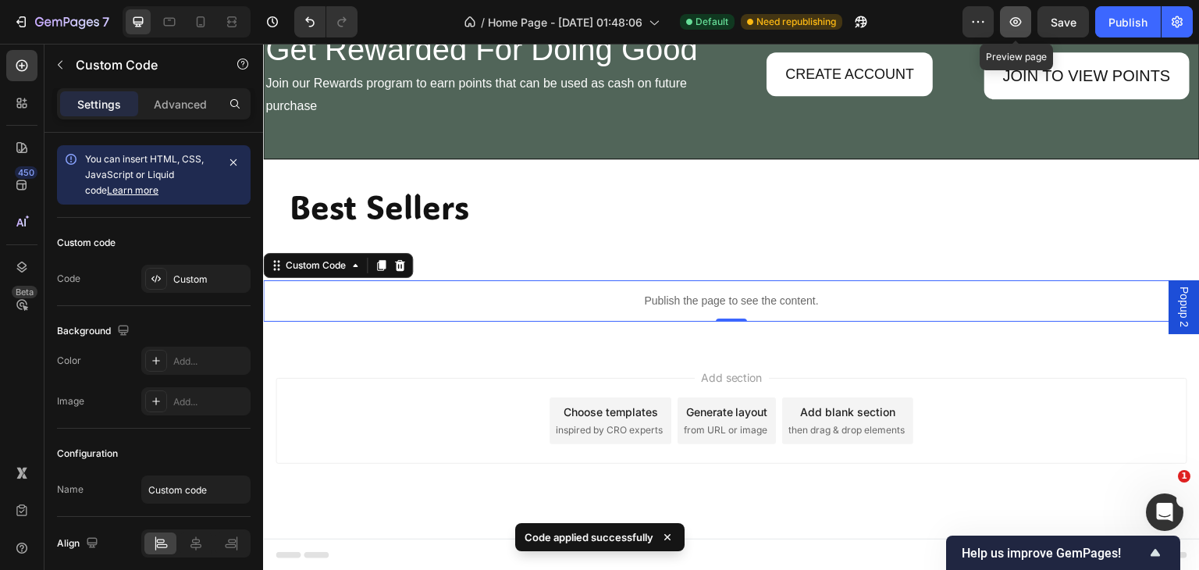
click at [1011, 19] on icon "button" at bounding box center [1015, 22] width 16 height 16
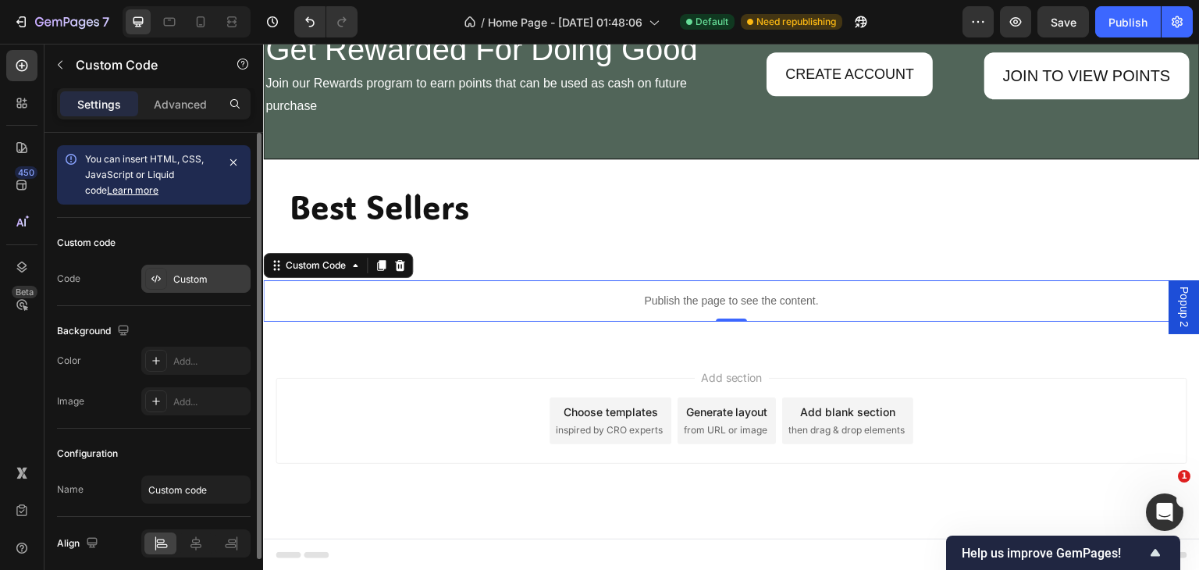
click at [200, 285] on div "Custom" at bounding box center [209, 279] width 73 height 14
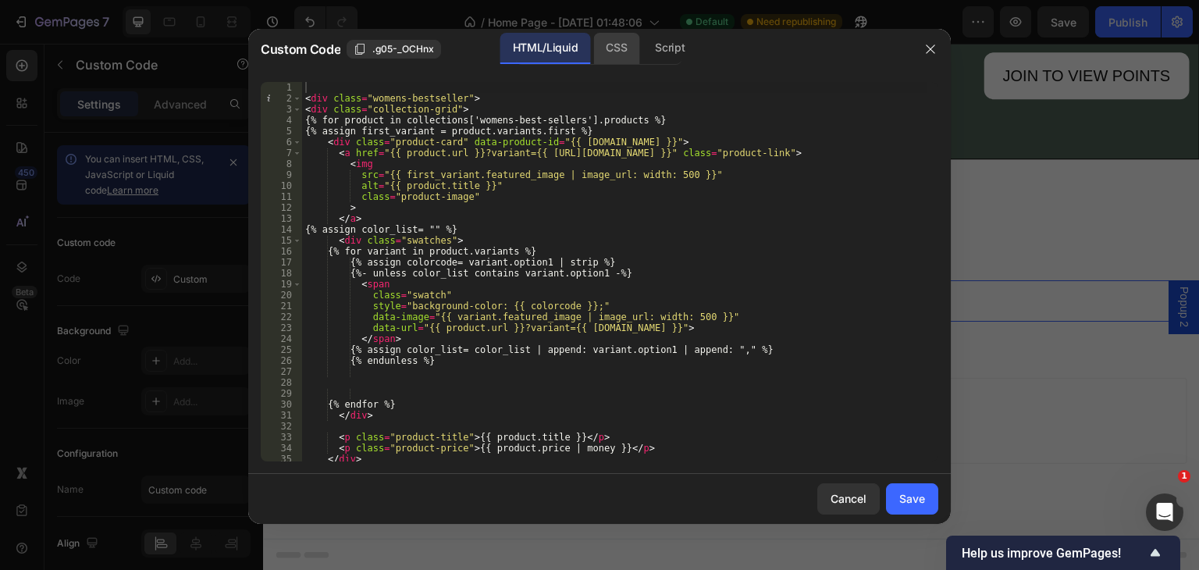
click at [613, 45] on div "CSS" at bounding box center [616, 48] width 46 height 31
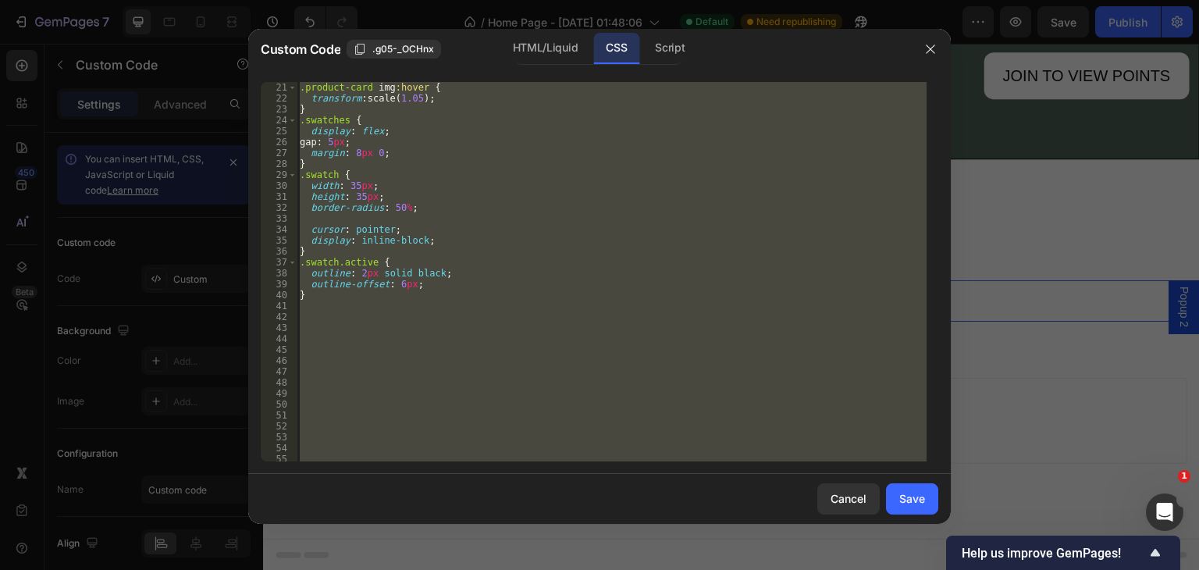
scroll to position [254, 0]
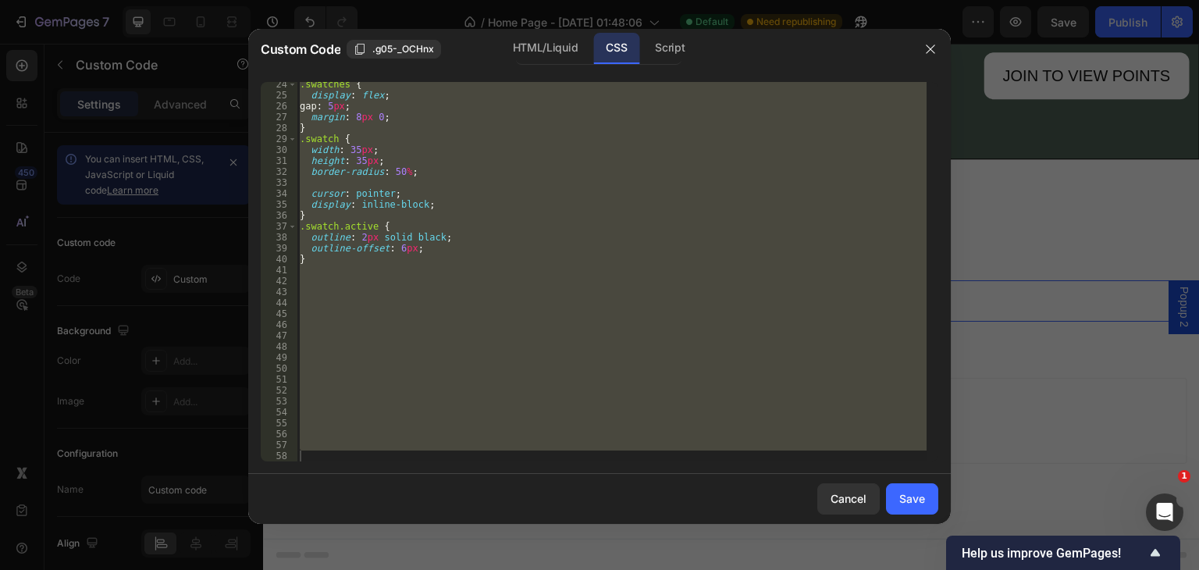
click at [328, 175] on div ".swatches { display : flex ; gap : 5 px ; margin : 8 px 0 ; } .swatch { width :…" at bounding box center [612, 271] width 630 height 379
type textarea "border-radius: 50%;"
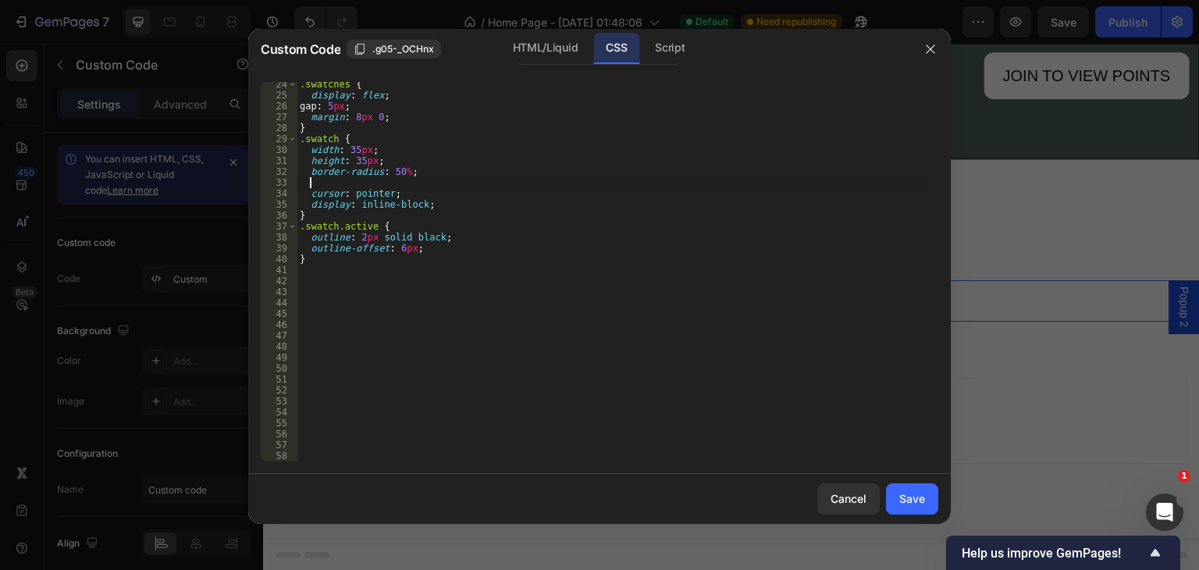
click at [318, 182] on div ".swatches { display : flex ; gap : 5 px ; margin : 8 px 0 ; } .swatch { width :…" at bounding box center [612, 279] width 630 height 401
type textarea "border:1px solid gray"
click at [915, 488] on button "Save" at bounding box center [912, 498] width 52 height 31
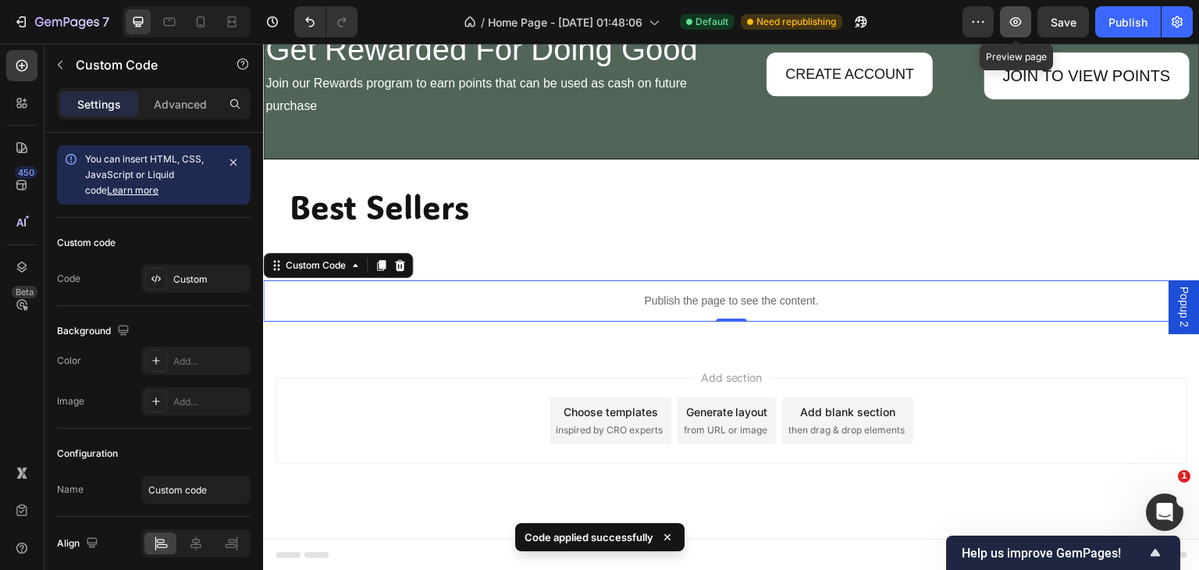
click at [1011, 14] on icon "button" at bounding box center [1015, 22] width 16 height 16
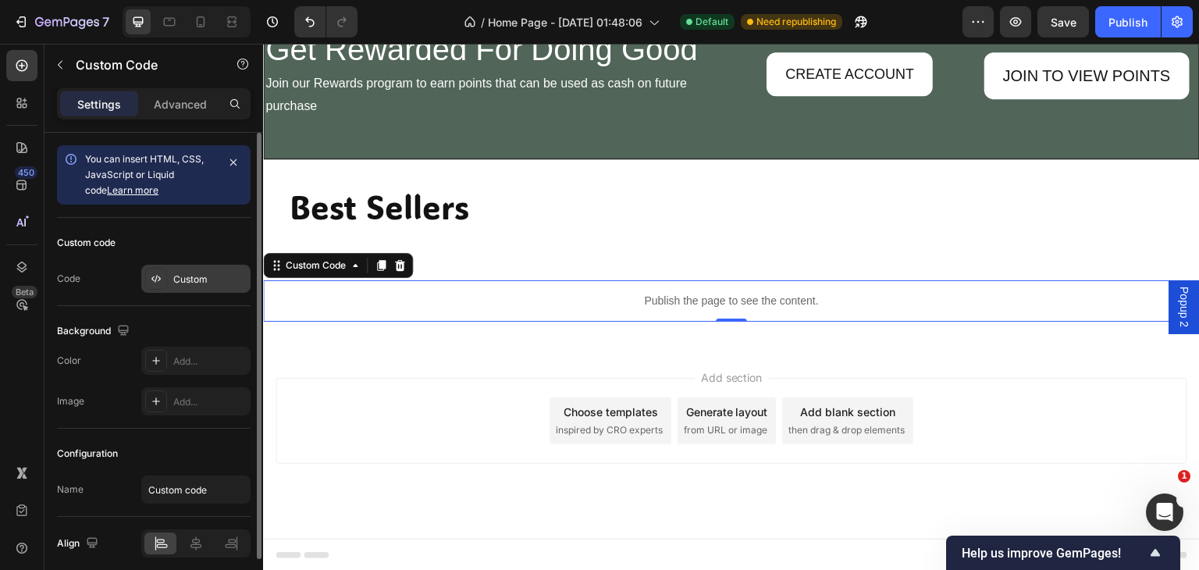
click at [200, 270] on div "Custom" at bounding box center [195, 279] width 109 height 28
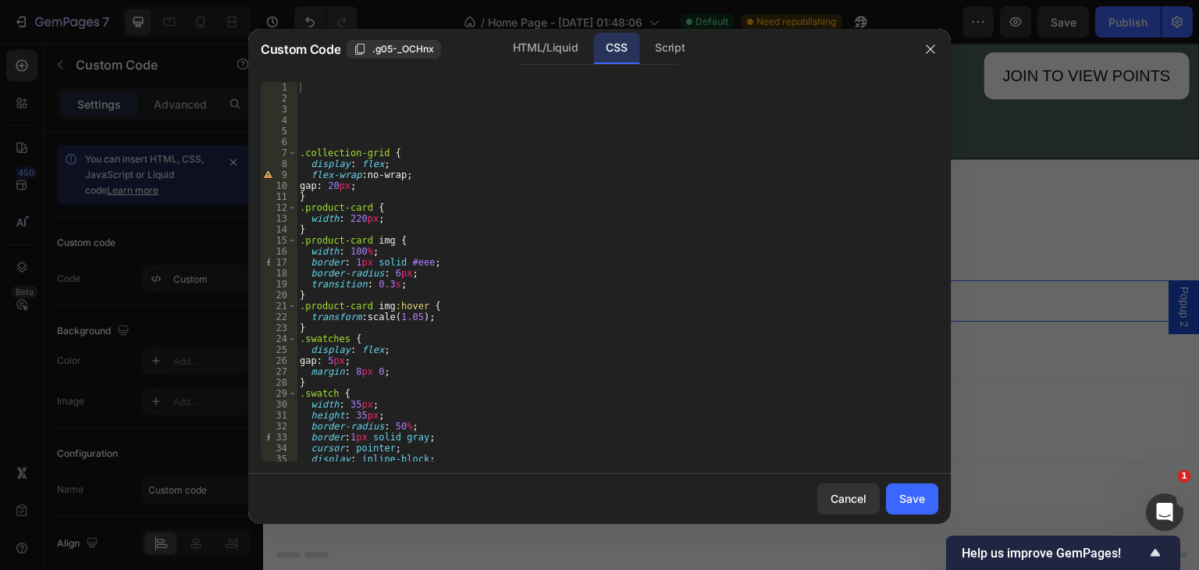
click at [381, 172] on div ".collection-grid { display : flex ; flex-wrap : no-wrap ; gap : 20 px ; } .prod…" at bounding box center [612, 282] width 630 height 401
type textarea "flex-wrap: nowrap;"
click at [542, 41] on div "HTML/Liquid" at bounding box center [545, 48] width 90 height 31
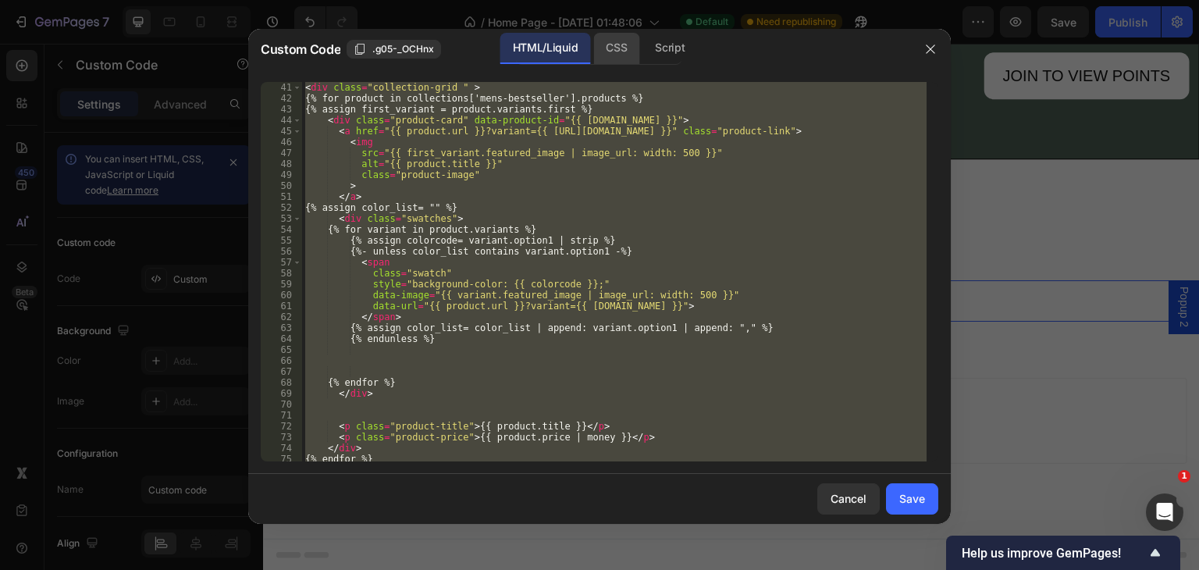
click at [618, 45] on div "CSS" at bounding box center [616, 48] width 46 height 31
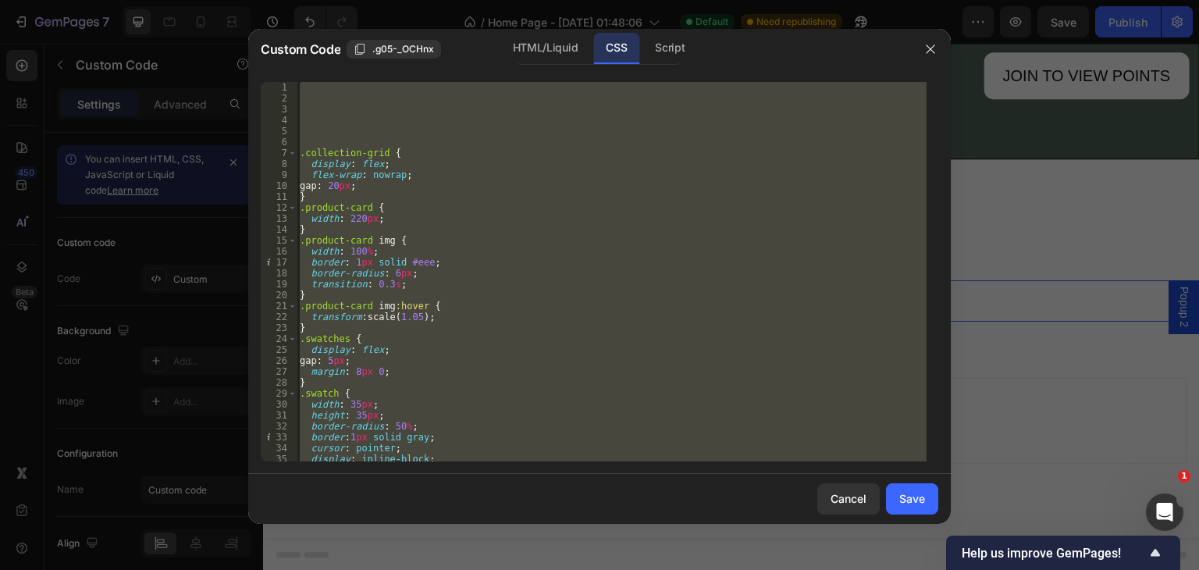
click at [529, 186] on div ".collection-grid { display : flex ; flex-wrap : nowrap ; gap : 20 px ; } .produ…" at bounding box center [612, 271] width 630 height 379
type textarea "gap: 20px;"
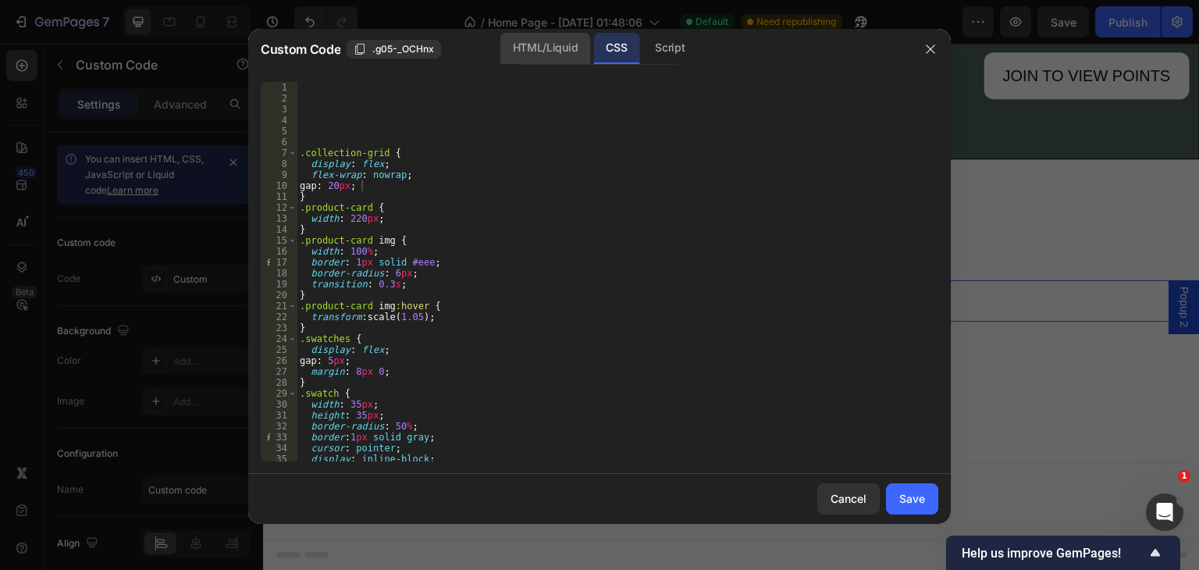
click at [549, 37] on div "HTML/Liquid" at bounding box center [545, 48] width 90 height 31
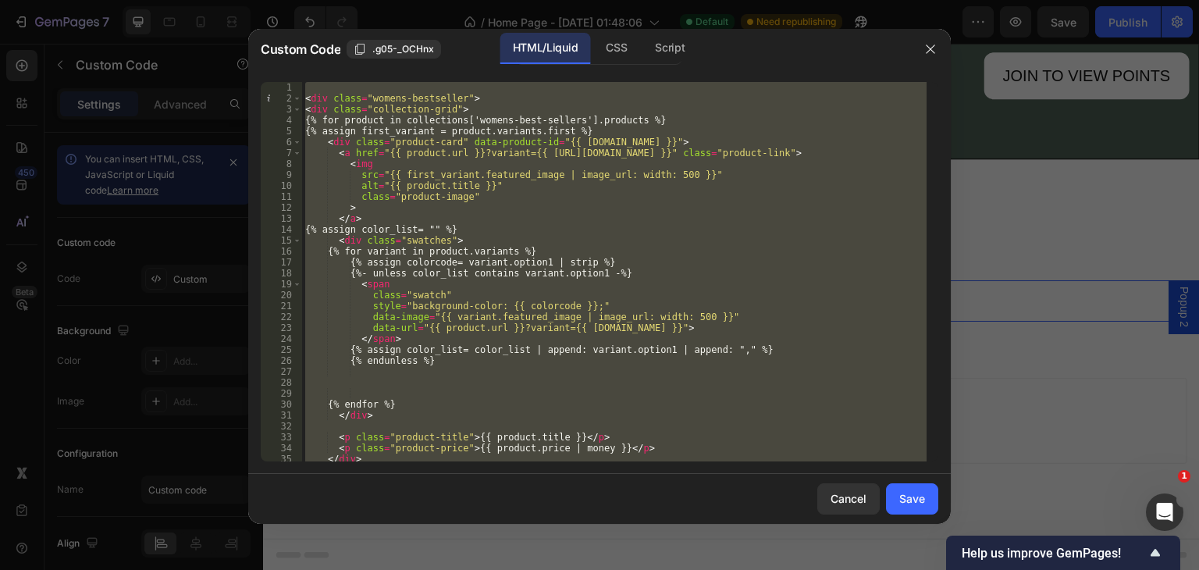
click at [466, 384] on div "< div class = "womens-bestseller" > < div class = "collection-grid" > {% for pr…" at bounding box center [614, 271] width 624 height 379
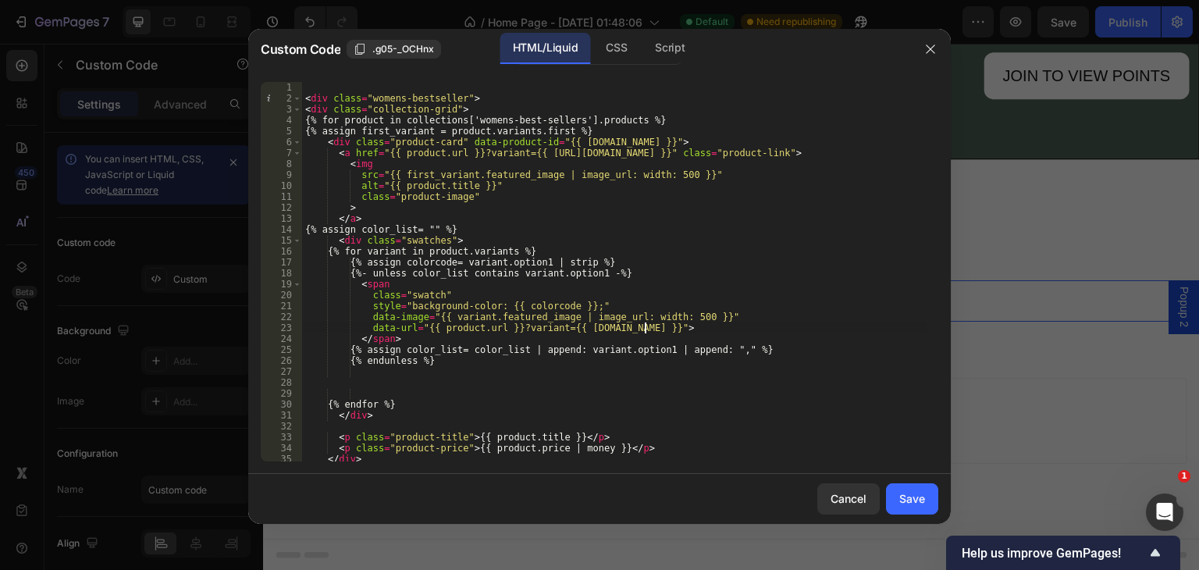
click at [671, 328] on div "< div class = "womens-bestseller" > < div class = "collection-grid" > {% for pr…" at bounding box center [614, 282] width 624 height 401
click at [638, 329] on div "< div class = "womens-bestseller" > < div class = "collection-grid" > {% for pr…" at bounding box center [614, 282] width 624 height 401
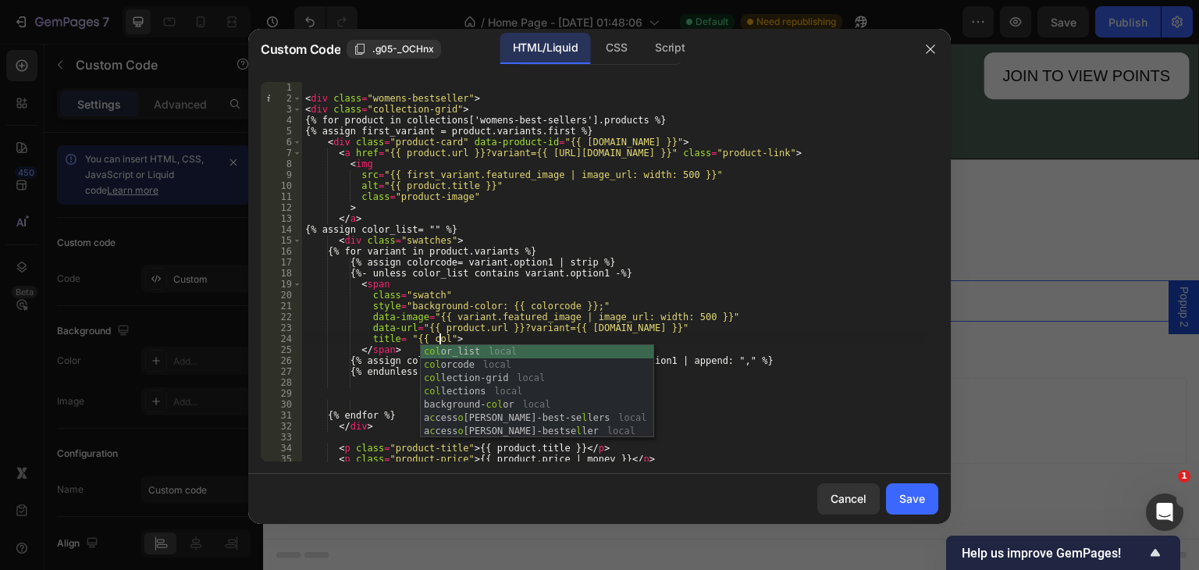
scroll to position [0, 11]
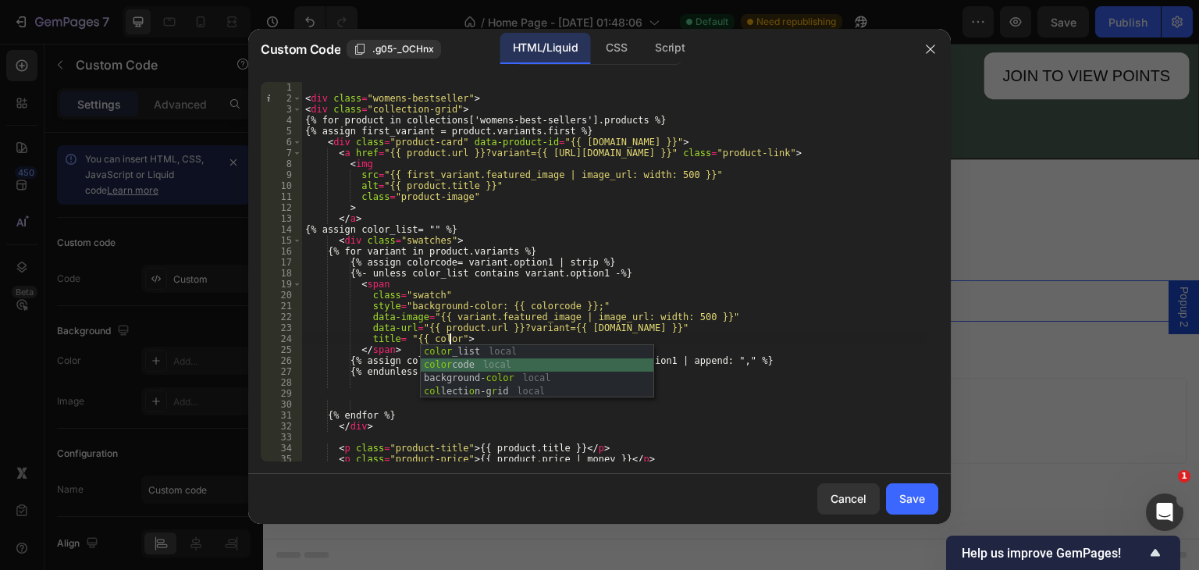
click at [517, 361] on div "color _list local color code local background- color local col lecti o n-g r id…" at bounding box center [537, 385] width 233 height 80
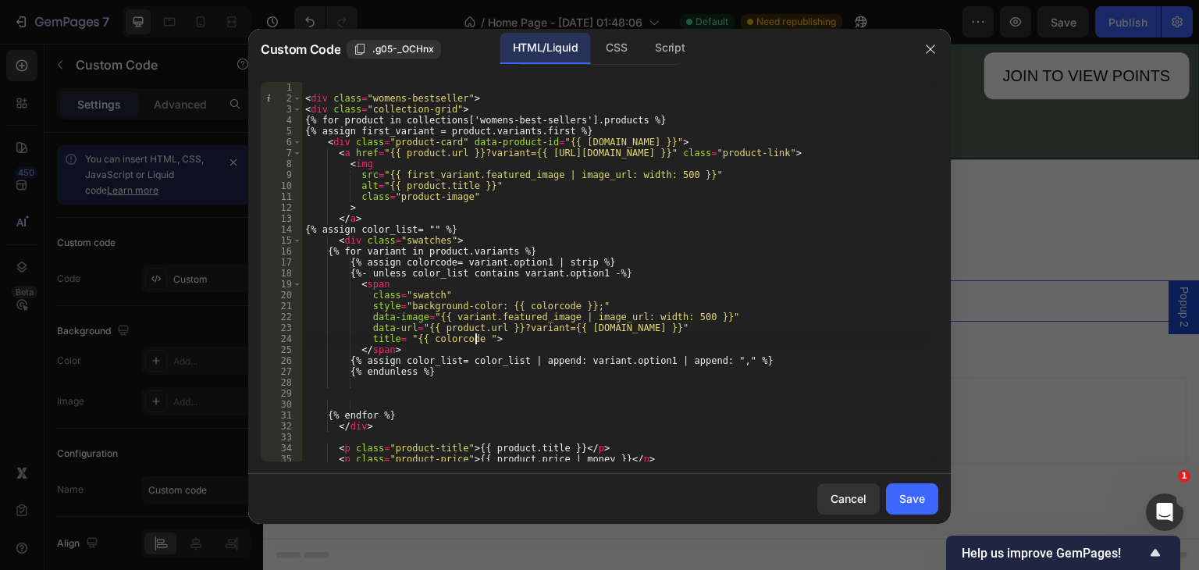
scroll to position [0, 14]
type textarea "title= "{{ colorcode }}">"
click at [904, 492] on div "Save" at bounding box center [912, 498] width 26 height 16
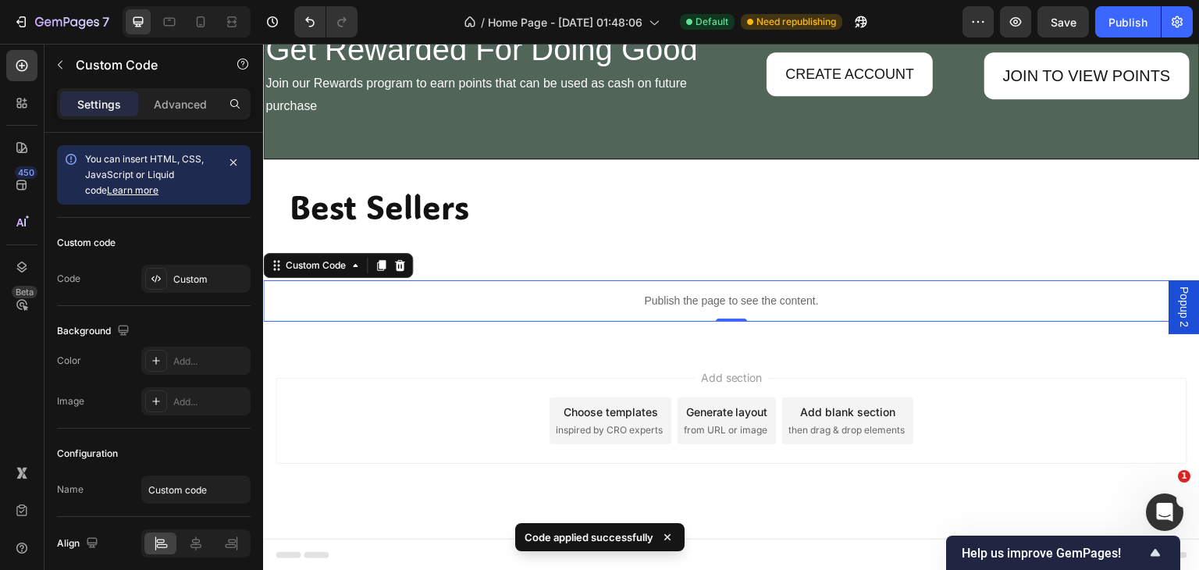
click at [310, 286] on div "Publish the page to see the content." at bounding box center [731, 300] width 936 height 41
click at [209, 281] on div "Custom" at bounding box center [209, 279] width 73 height 14
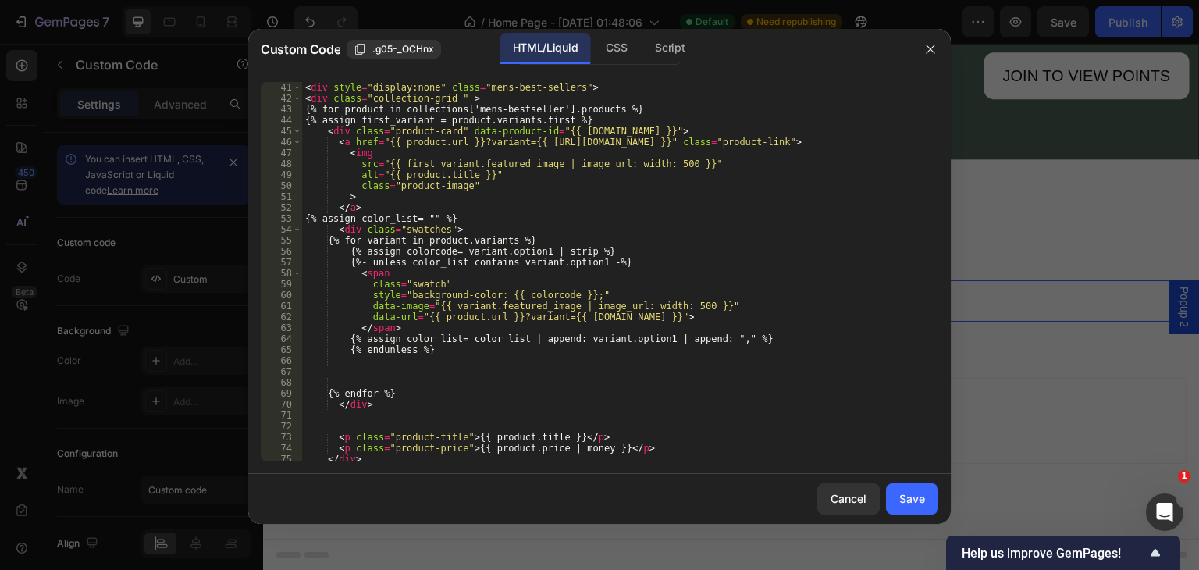
scroll to position [546, 0]
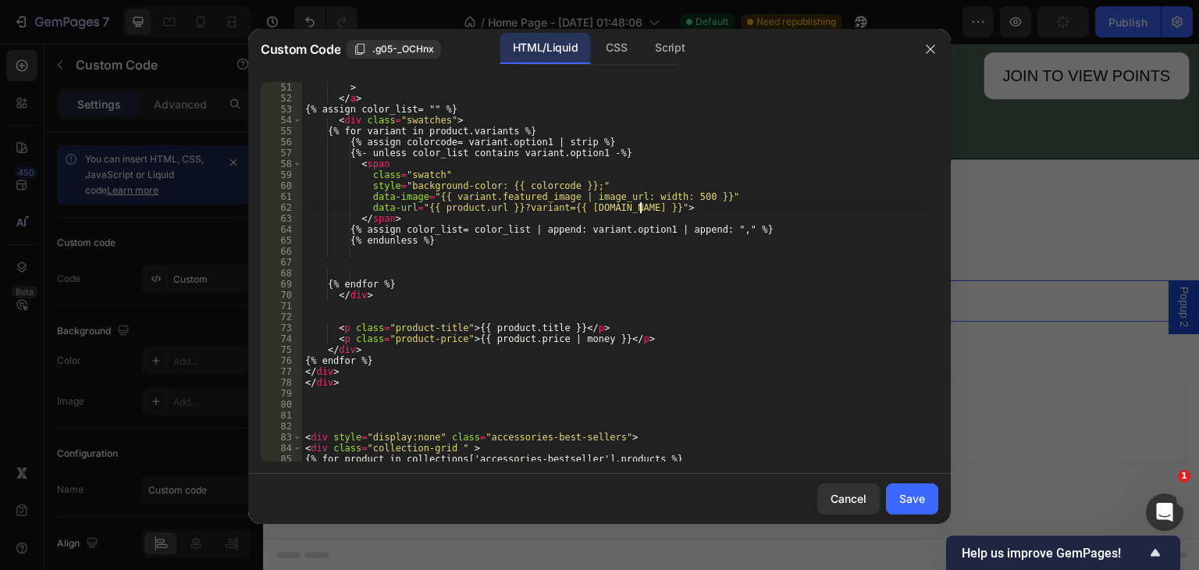
click at [639, 203] on div "class = "product-image" > </ a > {% assign color_list= "" %} < div class = "swa…" at bounding box center [614, 271] width 624 height 401
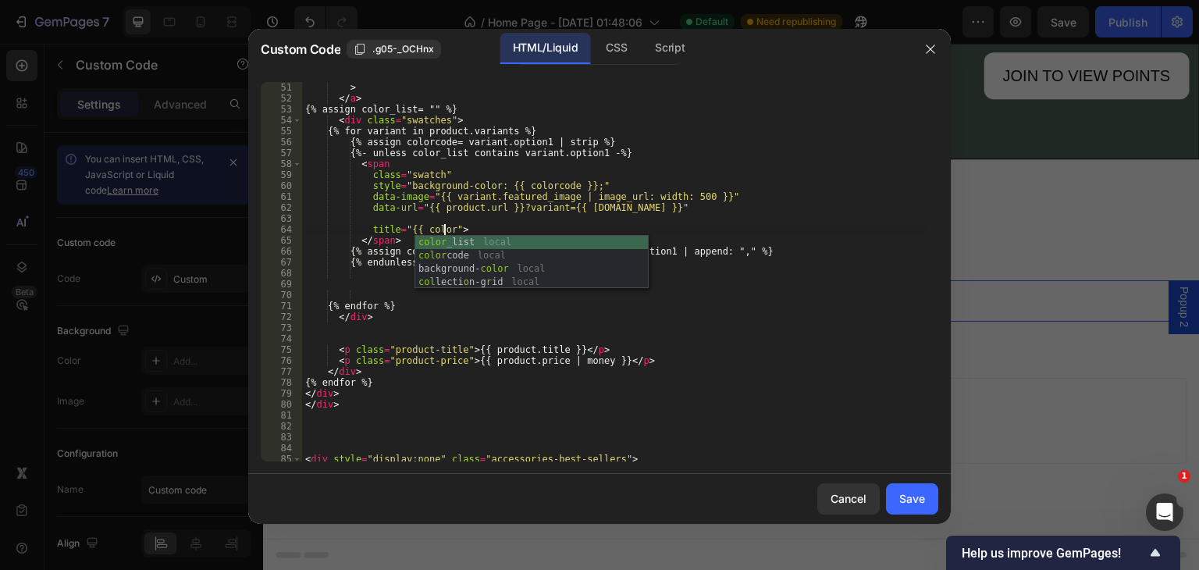
scroll to position [0, 11]
click at [464, 250] on div "color _list local color code local background- color local col lecti o n-g r id…" at bounding box center [531, 276] width 233 height 80
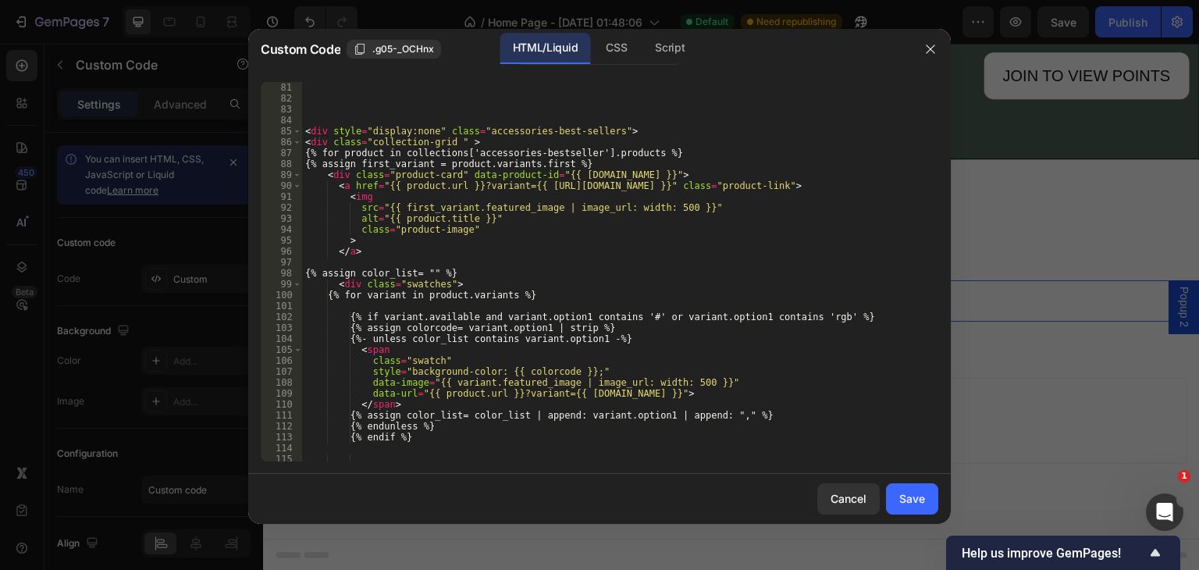
scroll to position [983, 0]
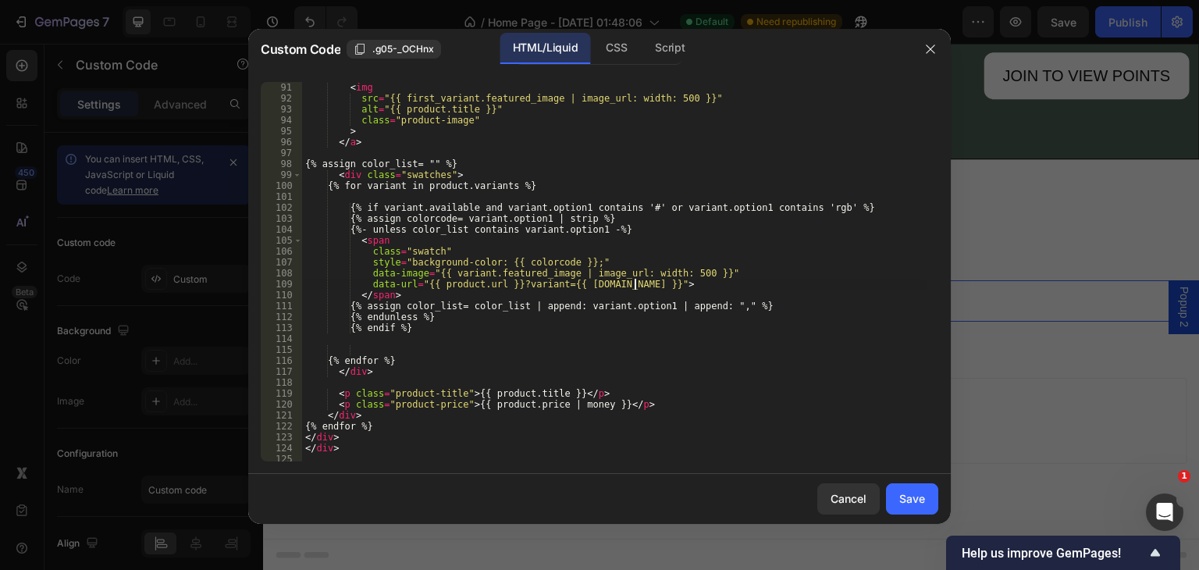
click at [636, 279] on div "< a href = "{{ product.url }}?variant={{ [URL][DOMAIN_NAME] }}" class = "produc…" at bounding box center [614, 271] width 624 height 401
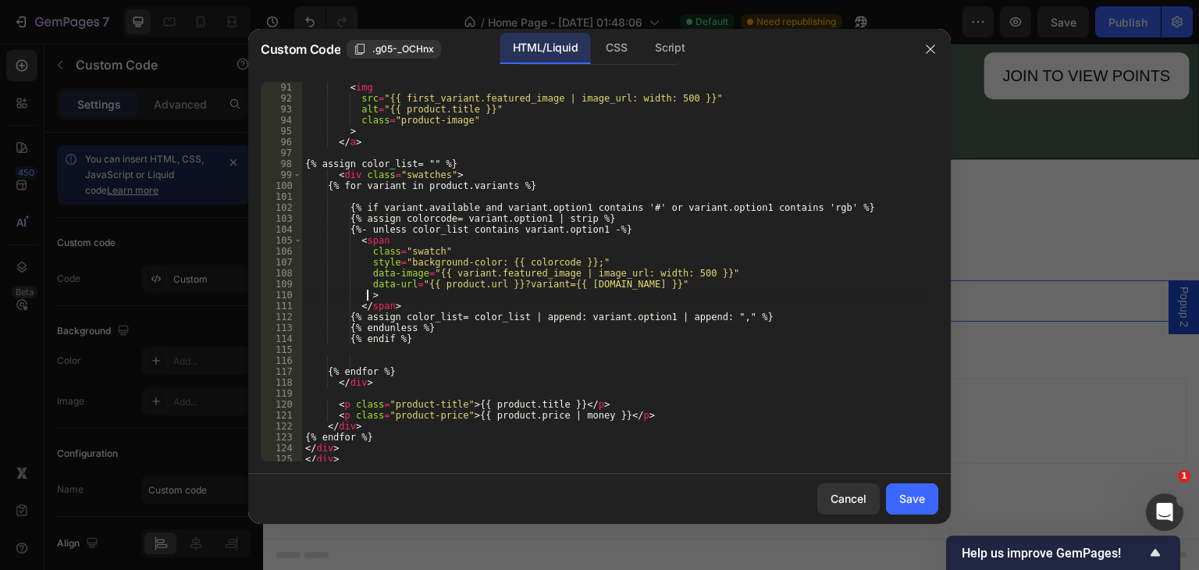
scroll to position [0, 4]
type textarea ">"
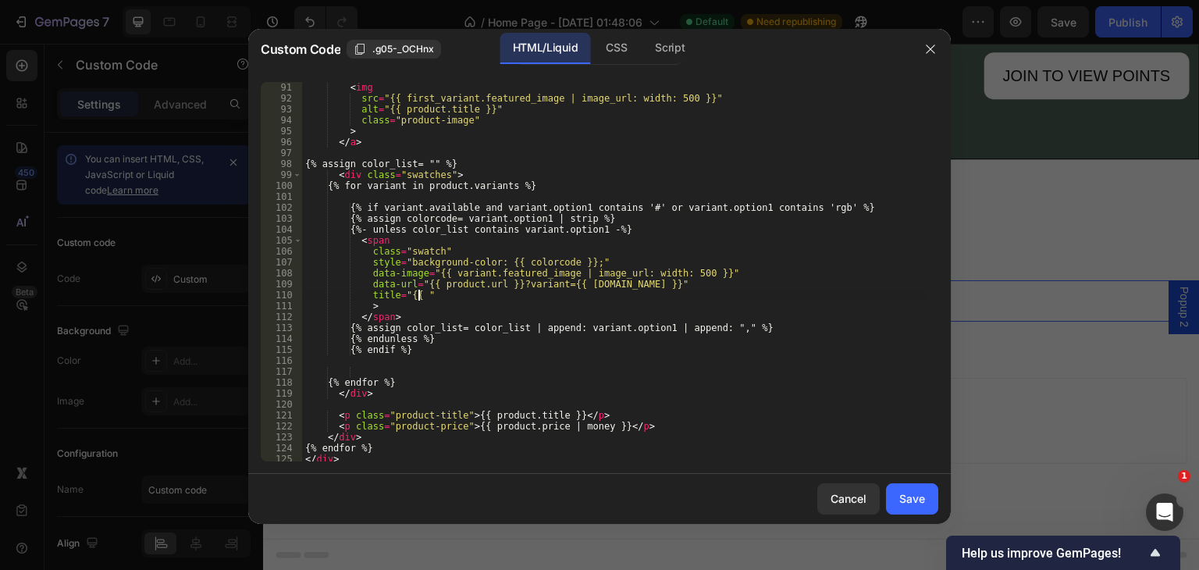
scroll to position [0, 9]
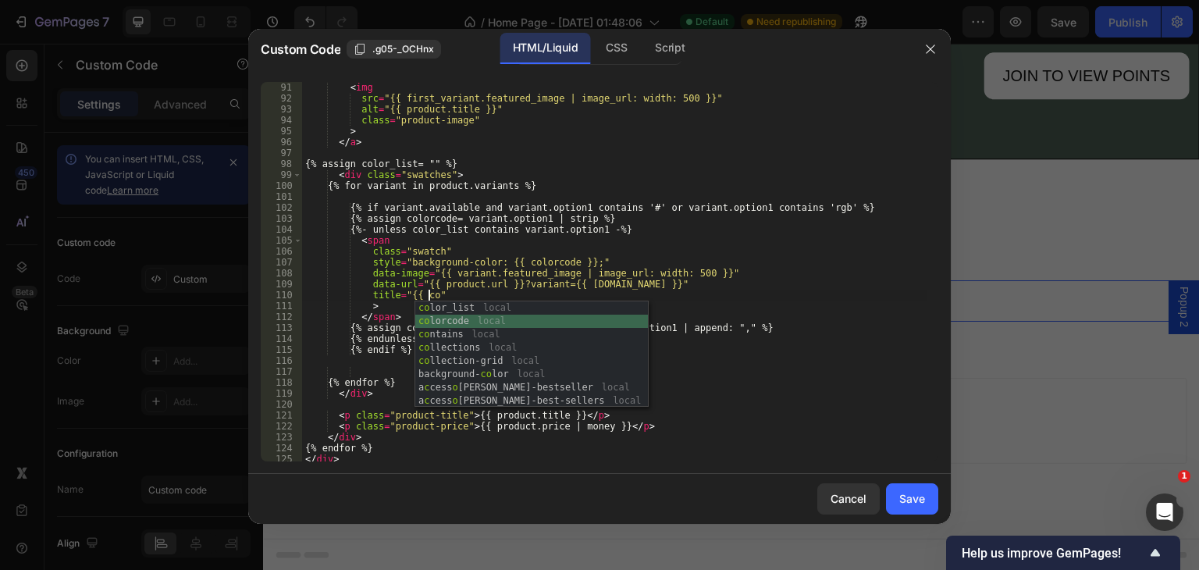
click at [547, 316] on div "co lor_list local co lorcode local co ntains local co llections local co llecti…" at bounding box center [531, 367] width 233 height 133
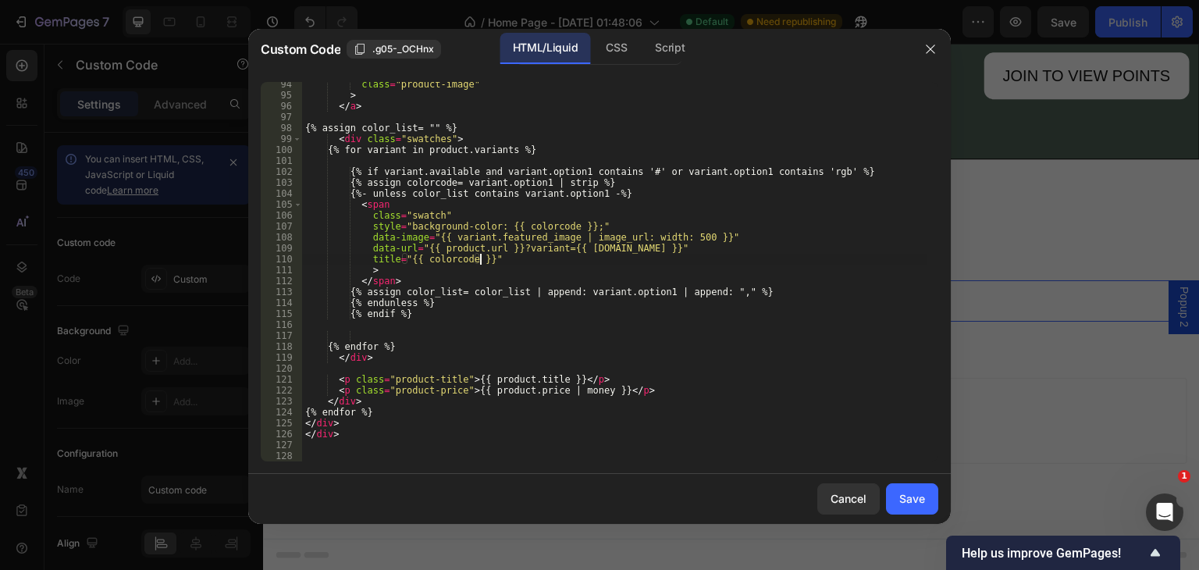
scroll to position [910, 0]
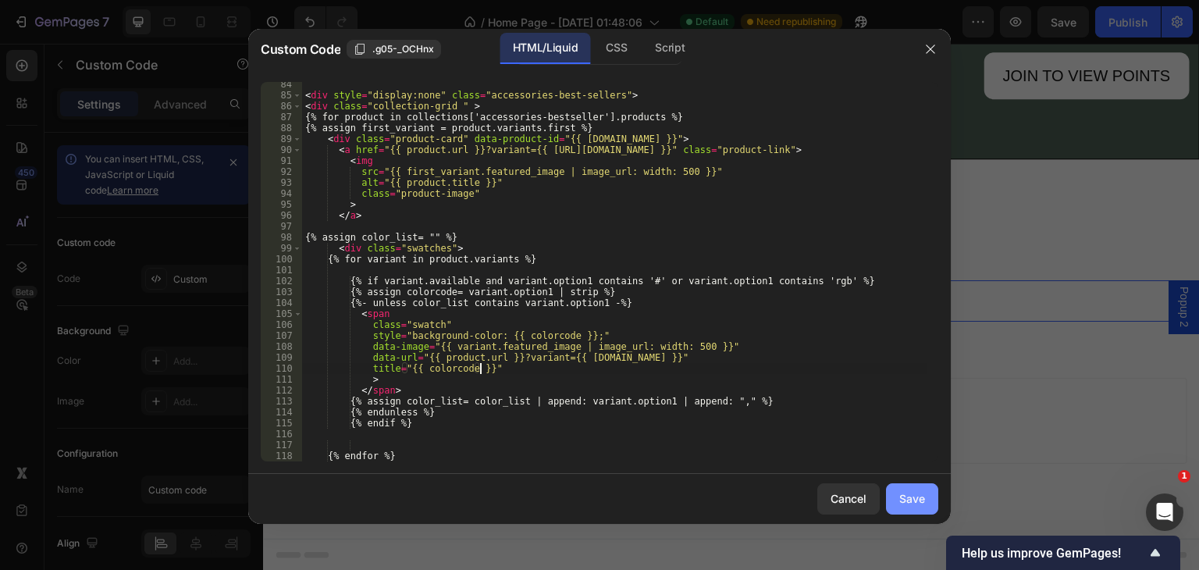
type textarea "title="{{ colorcode }}""
click at [900, 490] on div "Save" at bounding box center [912, 498] width 26 height 16
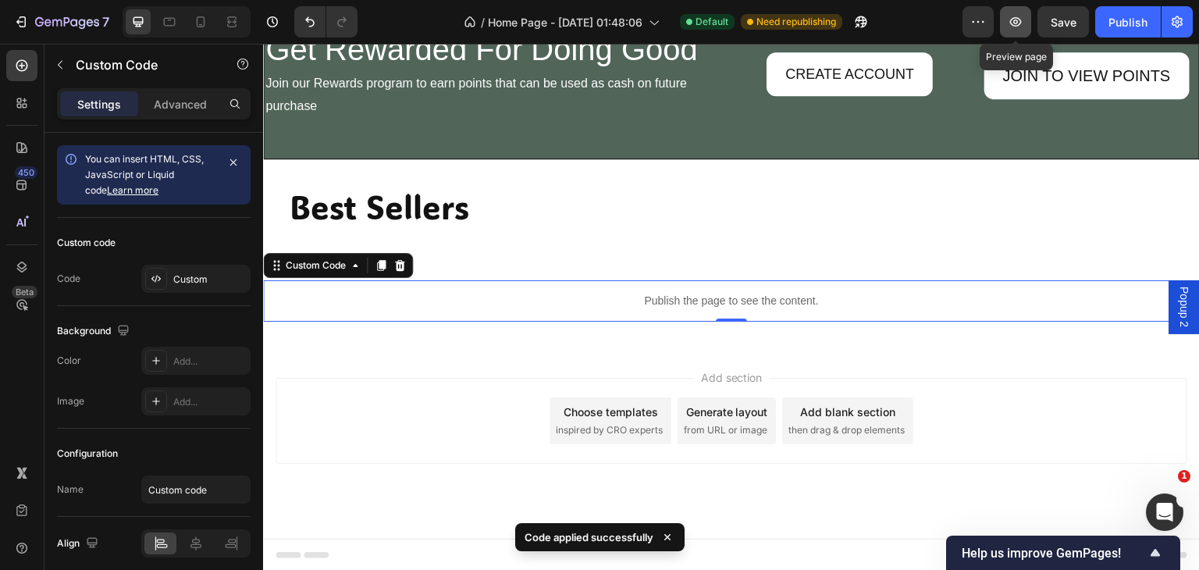
click at [1004, 23] on button "button" at bounding box center [1015, 21] width 31 height 31
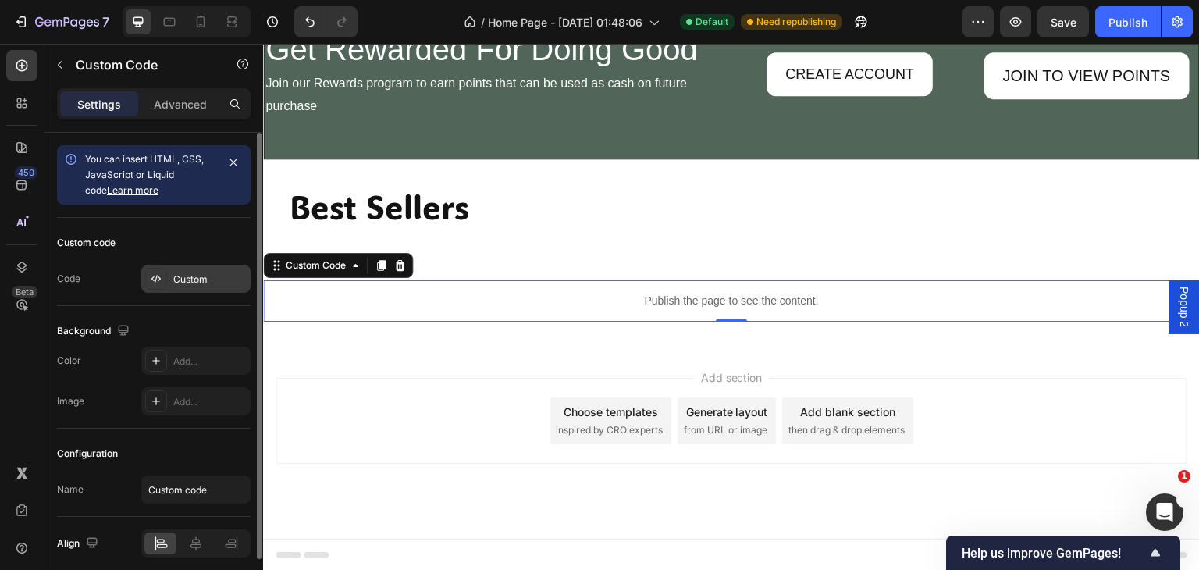
click at [200, 269] on div "Custom" at bounding box center [195, 279] width 109 height 28
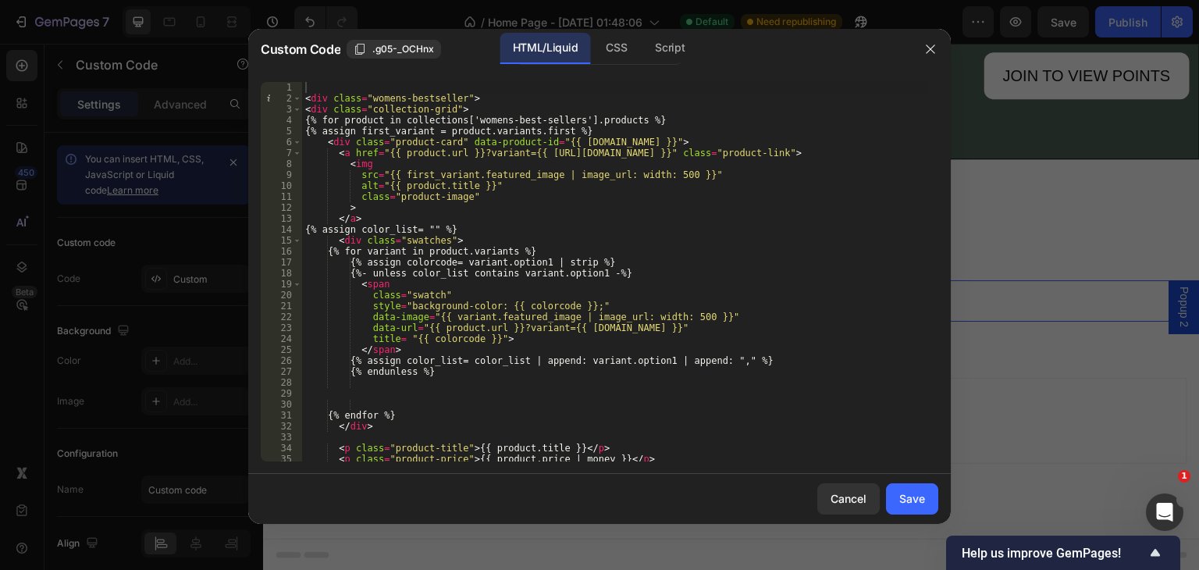
scroll to position [109, 0]
